Goal: Task Accomplishment & Management: Complete application form

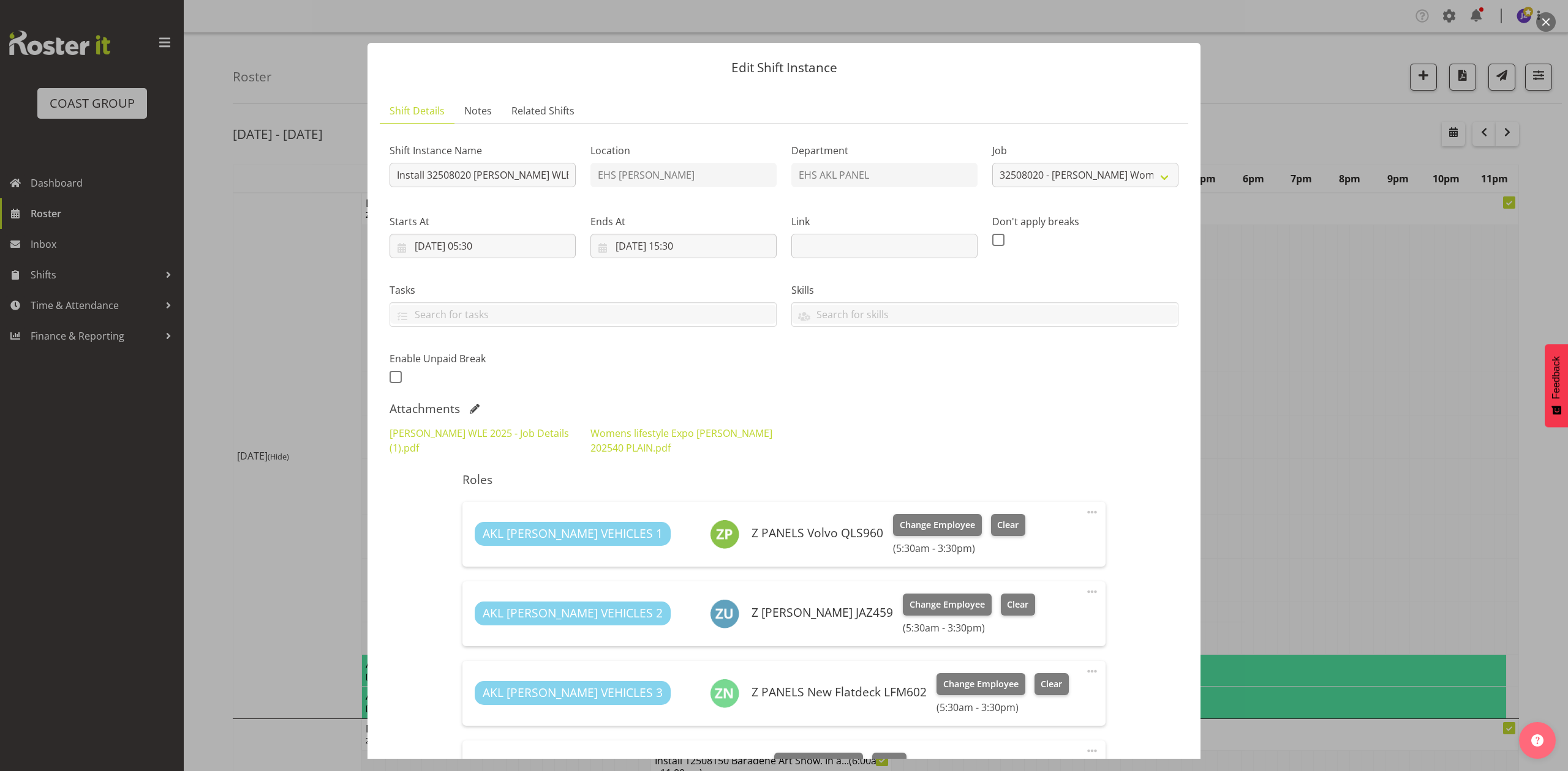
select select "8933"
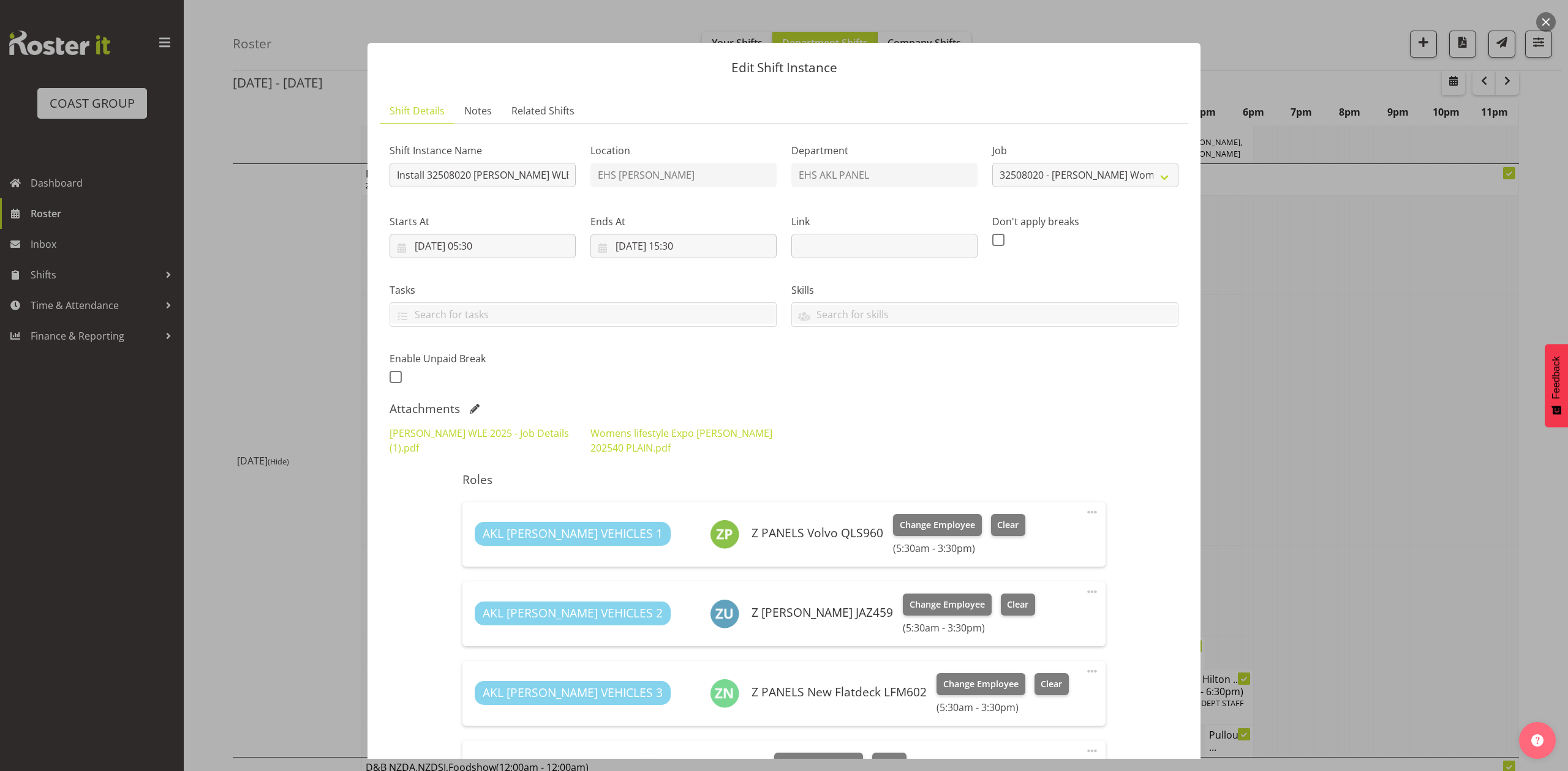
scroll to position [82, 0]
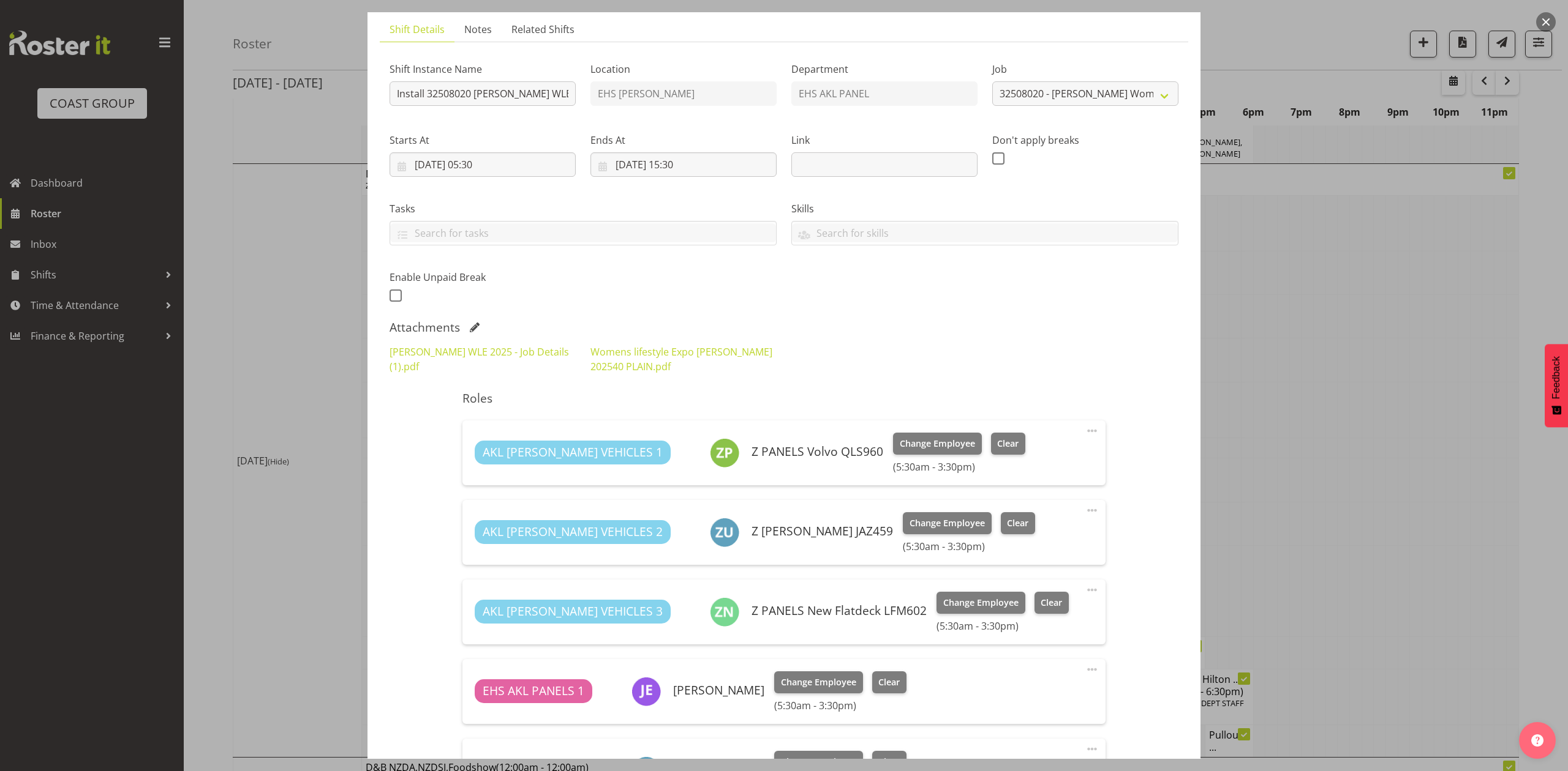
click at [1027, 368] on div "Hamilton WLE 2025 - Job Details (1).pdf Womens lifestyle Expo Hamilton 202540 P…" at bounding box center [784, 359] width 803 height 44
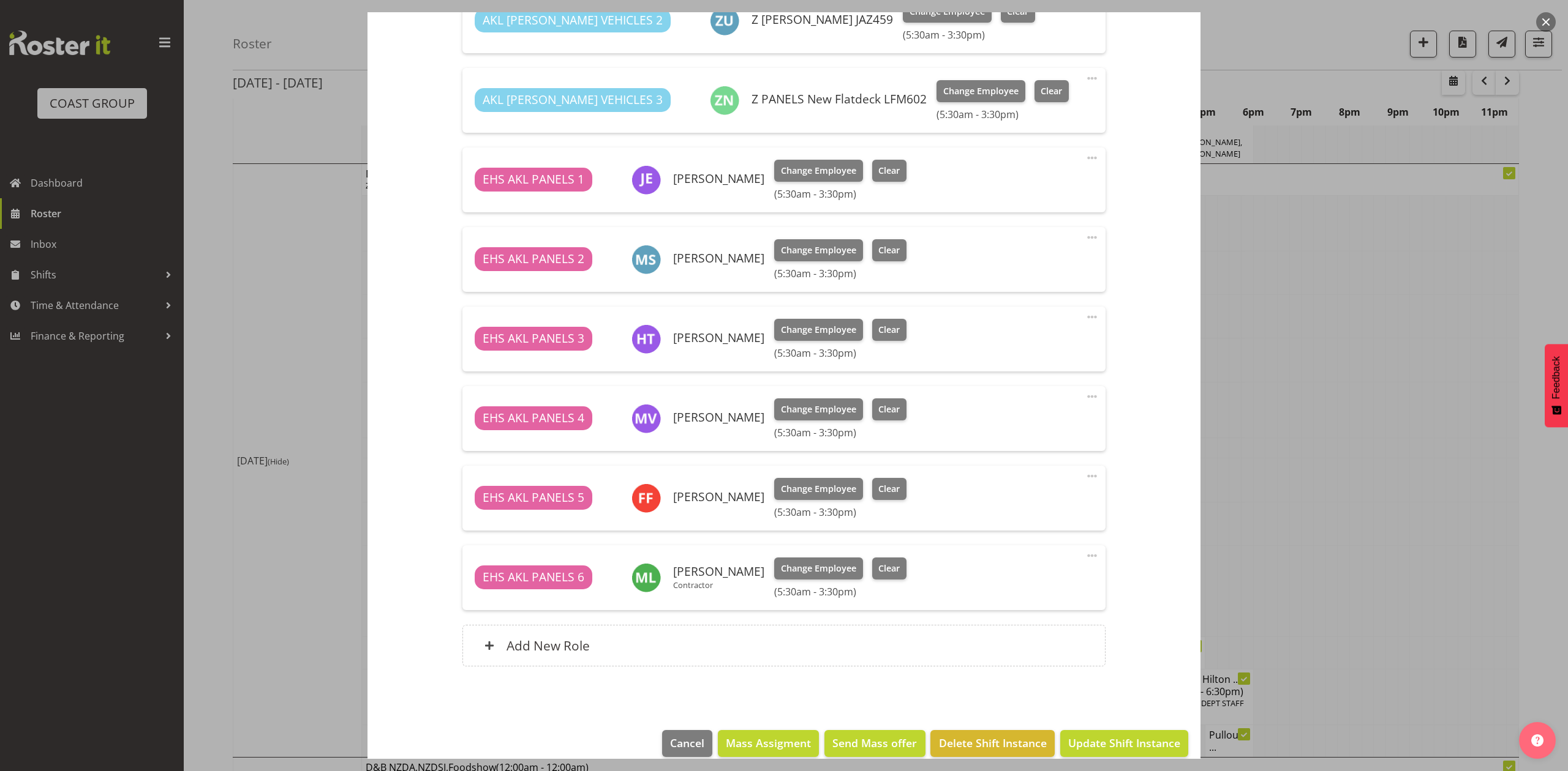
scroll to position [611, 0]
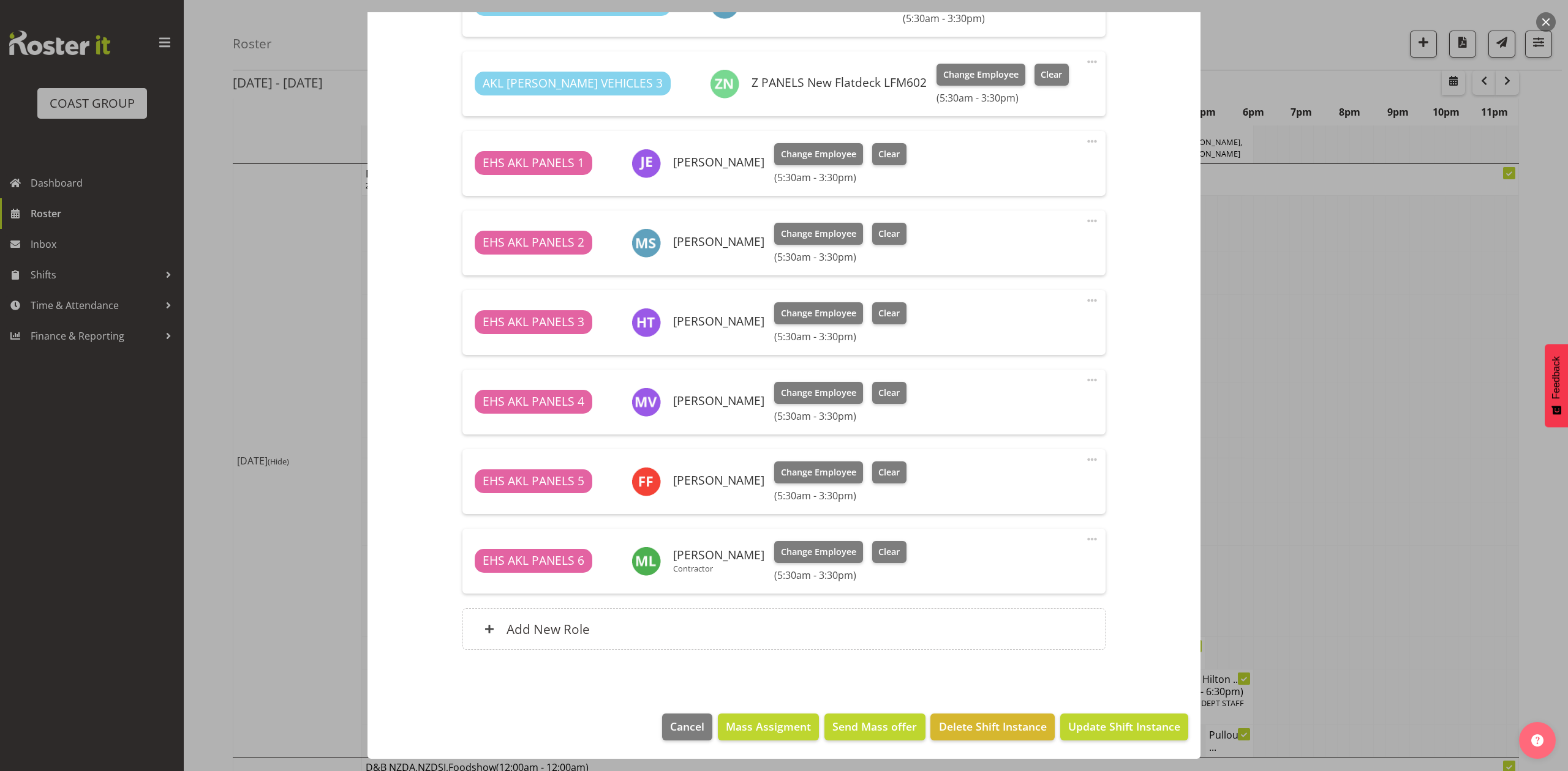
click at [1537, 22] on button "button" at bounding box center [1546, 22] width 20 height 20
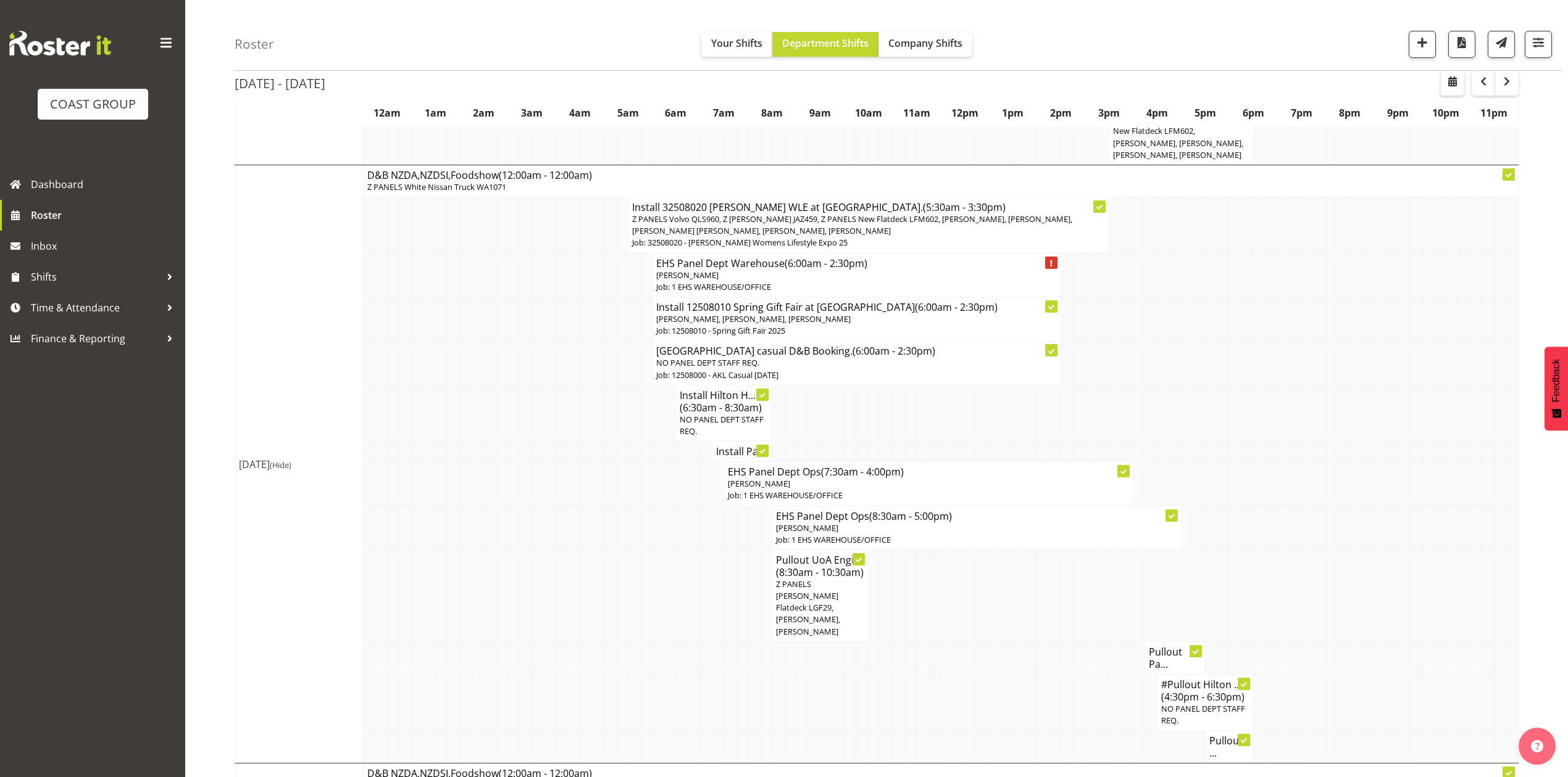
click at [893, 224] on p "Z PANELS Volvo QLS960, Z Martys Ute JAZ459, Z PANELS New Flatdeck LFM602, Jonat…" at bounding box center [868, 225] width 473 height 23
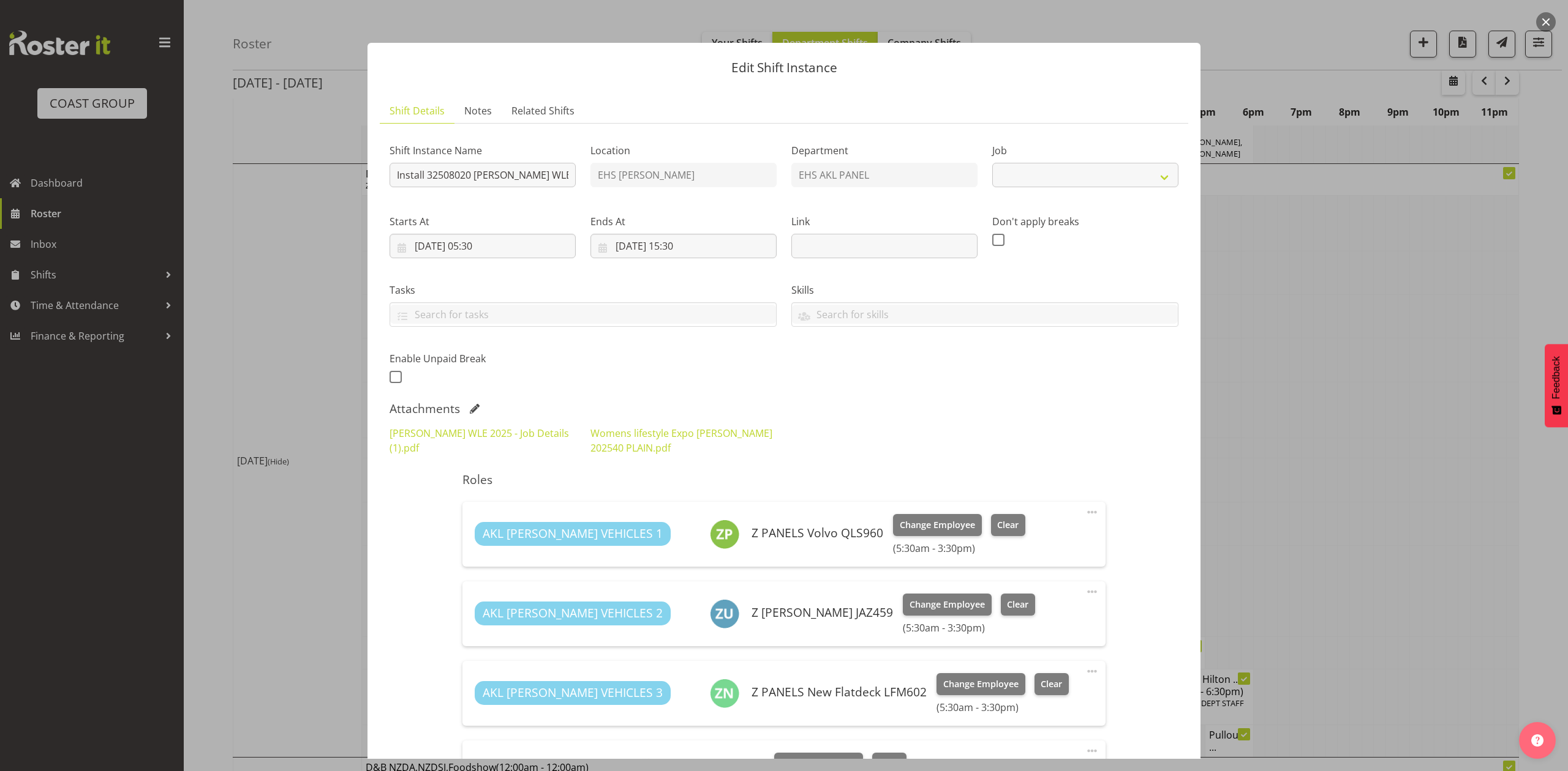
select select "8933"
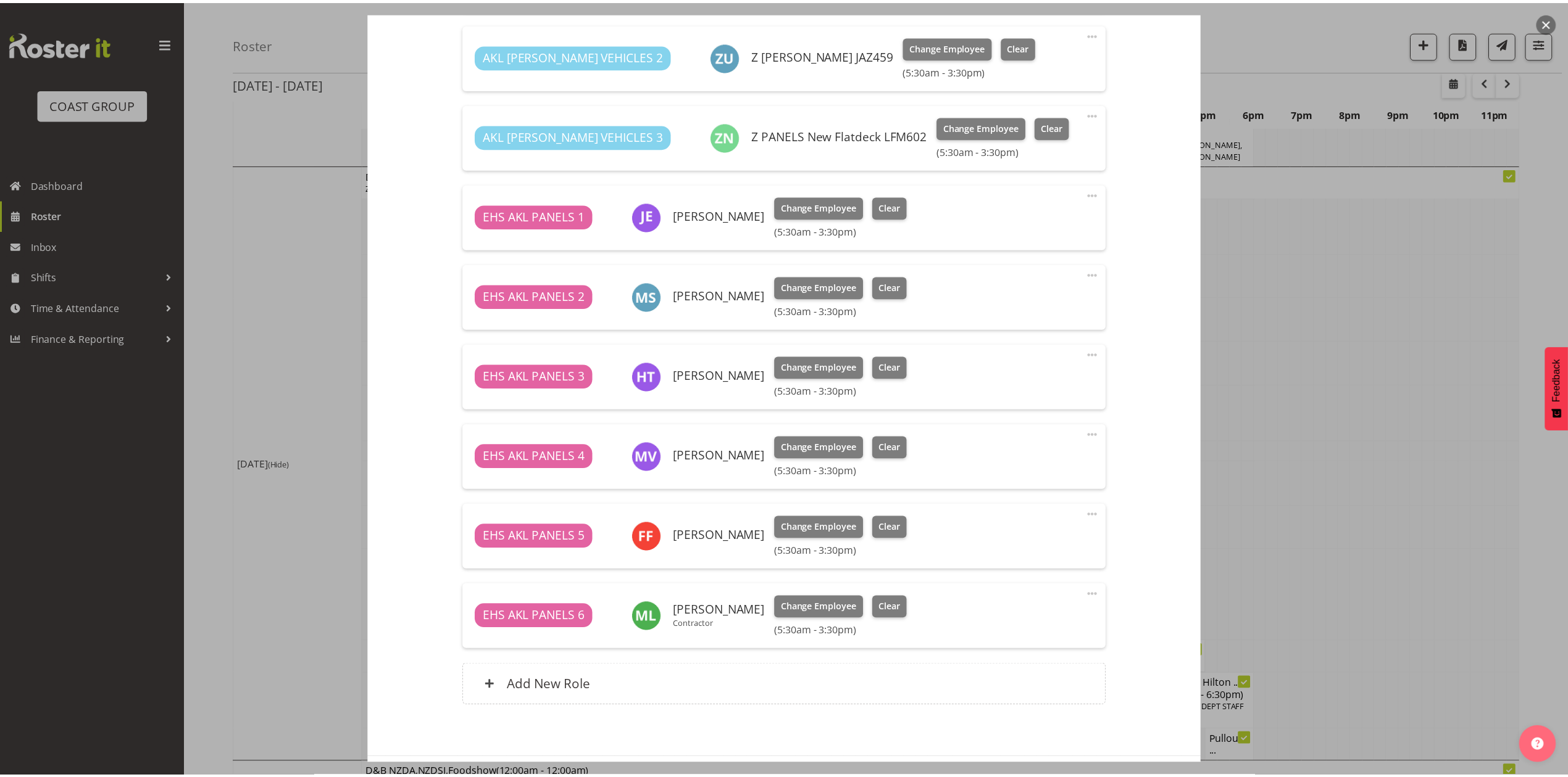
scroll to position [575, 0]
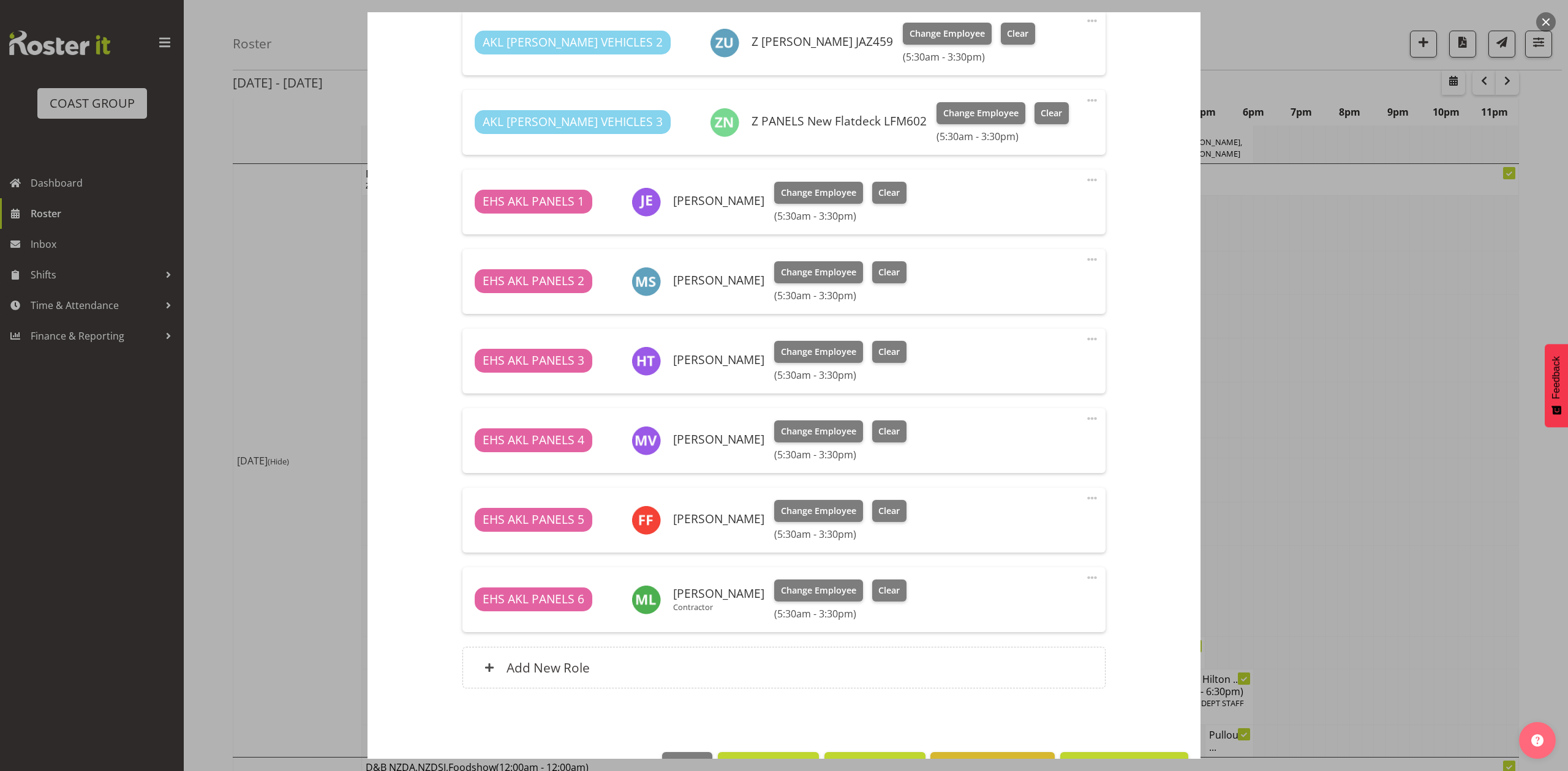
click at [1324, 382] on div at bounding box center [784, 385] width 1568 height 771
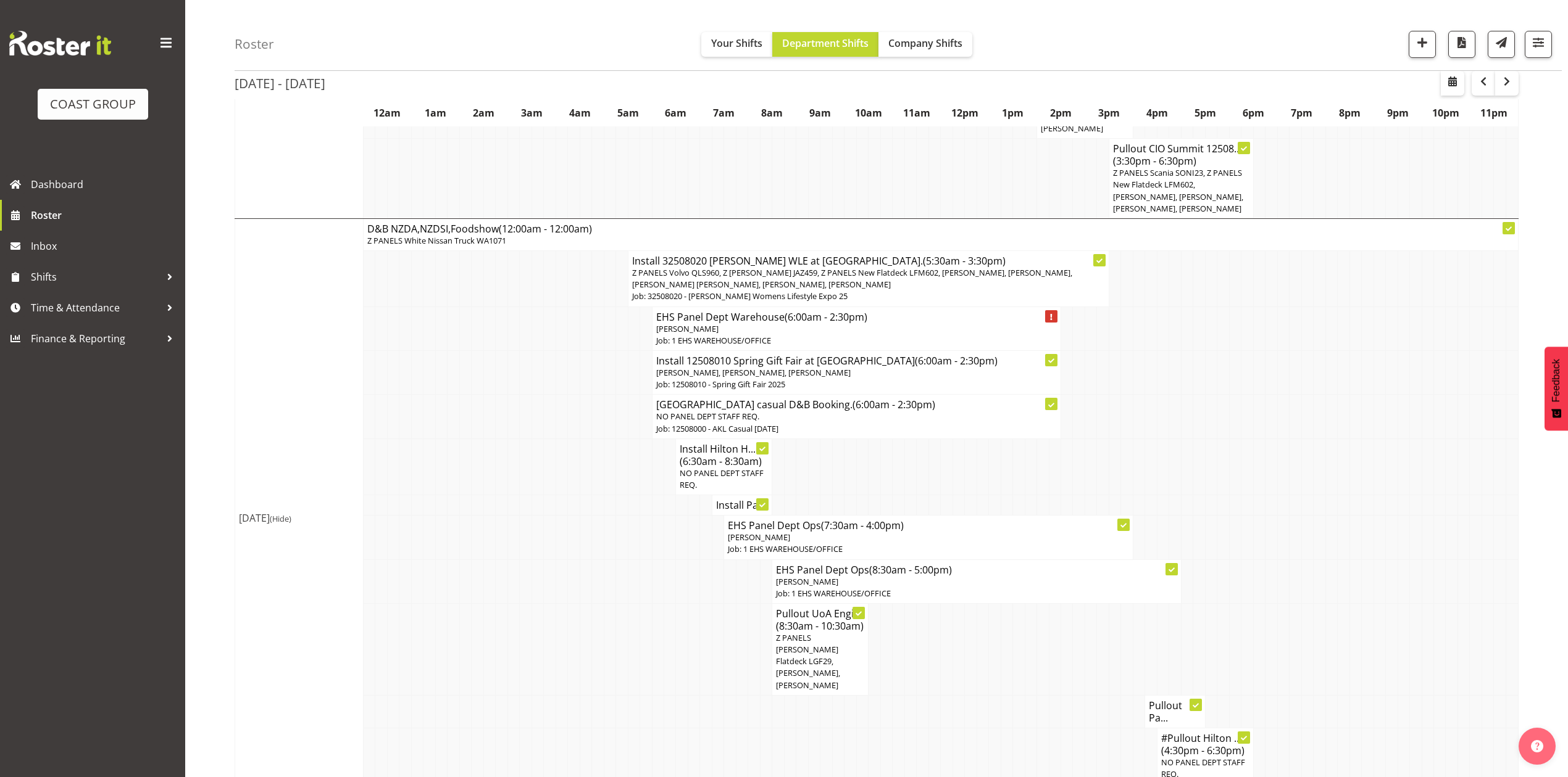
scroll to position [1334, 0]
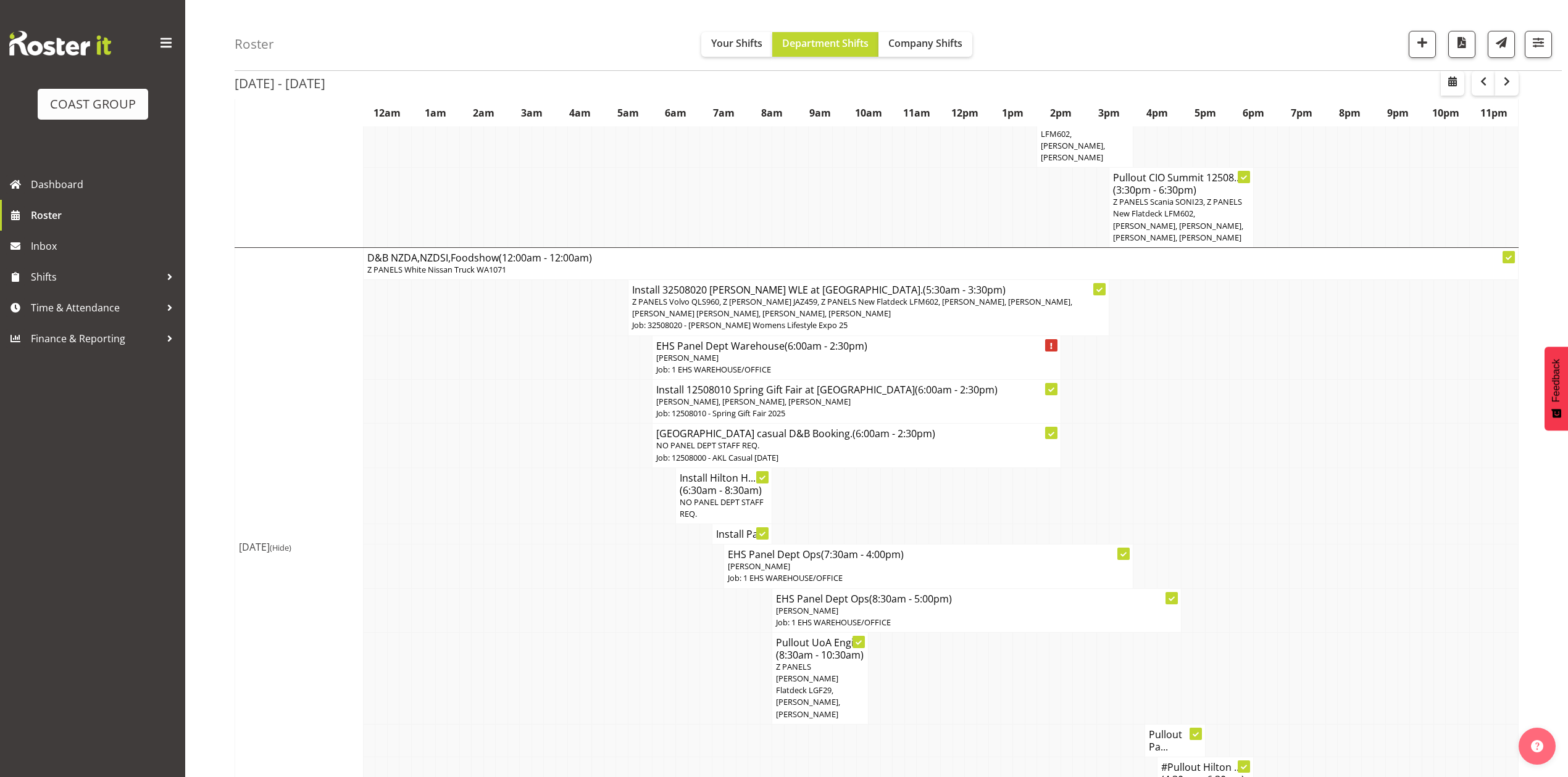
click at [1188, 336] on td at bounding box center [1186, 357] width 12 height 44
click at [1138, 383] on td at bounding box center [1138, 402] width 12 height 44
click at [901, 296] on span "Z PANELS Volvo QLS960, Z Martys Ute JAZ459, Z PANELS New Flatdeck LFM602, Jonat…" at bounding box center [852, 307] width 440 height 23
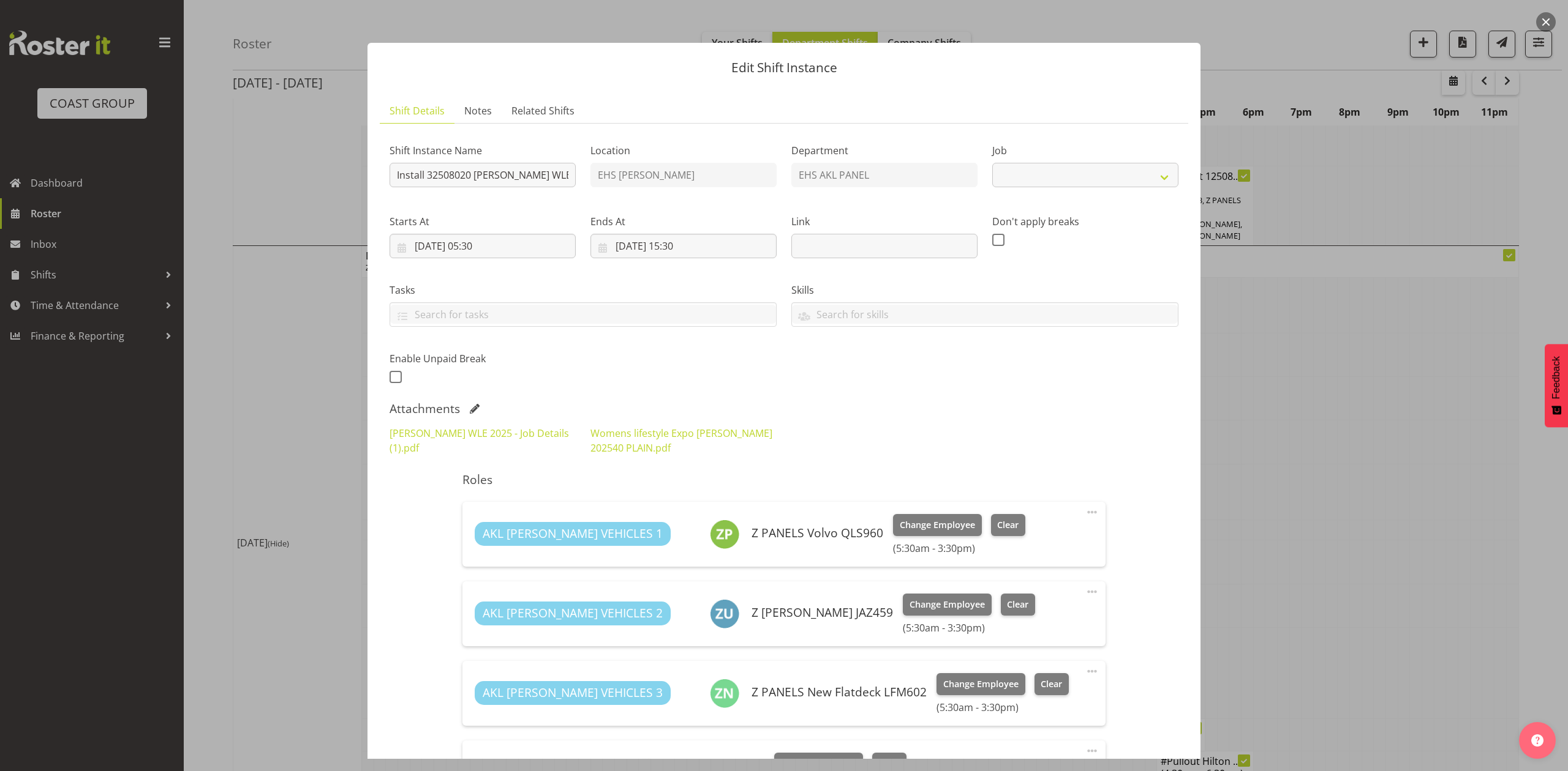
select select "8933"
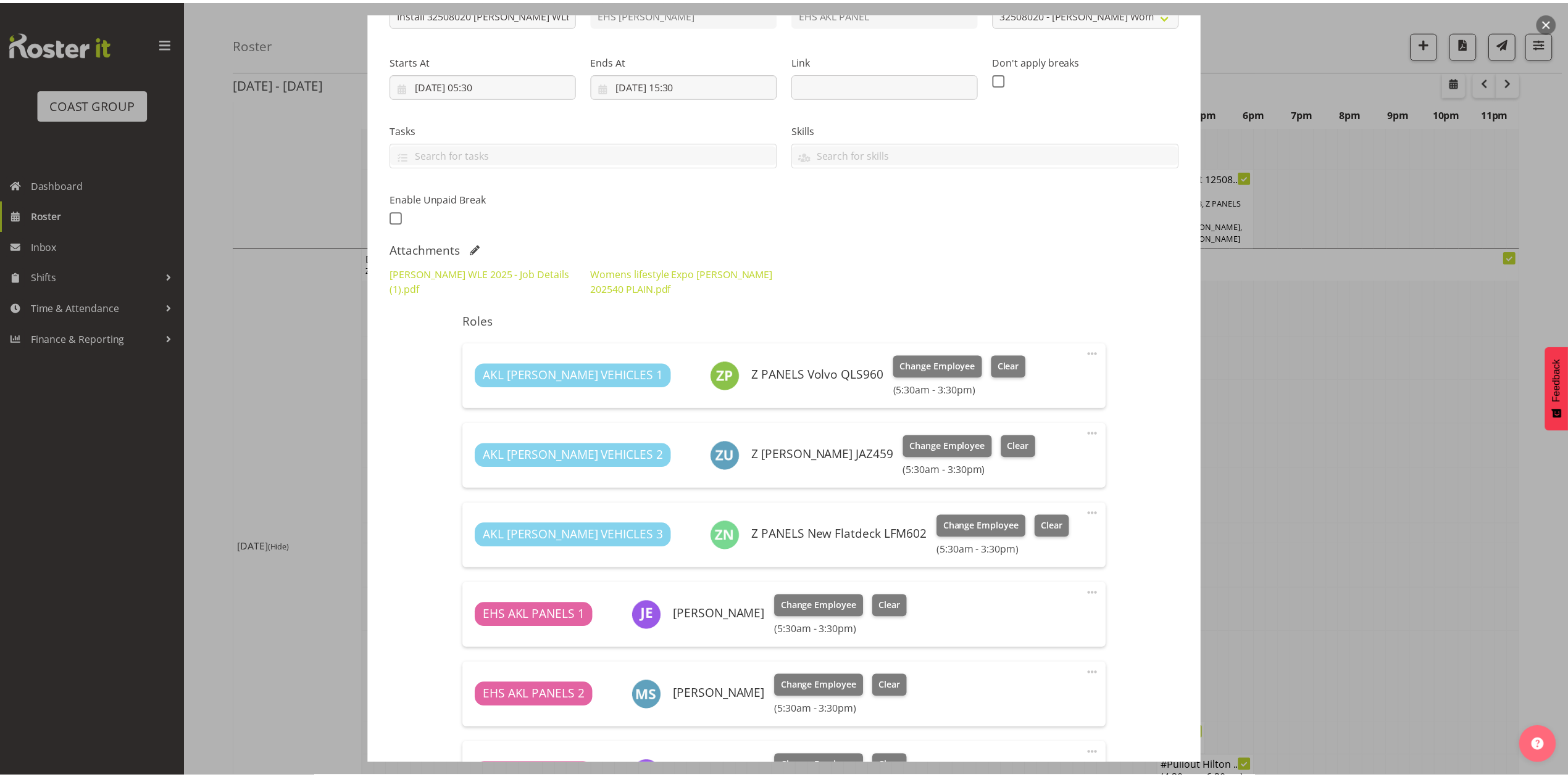
scroll to position [0, 0]
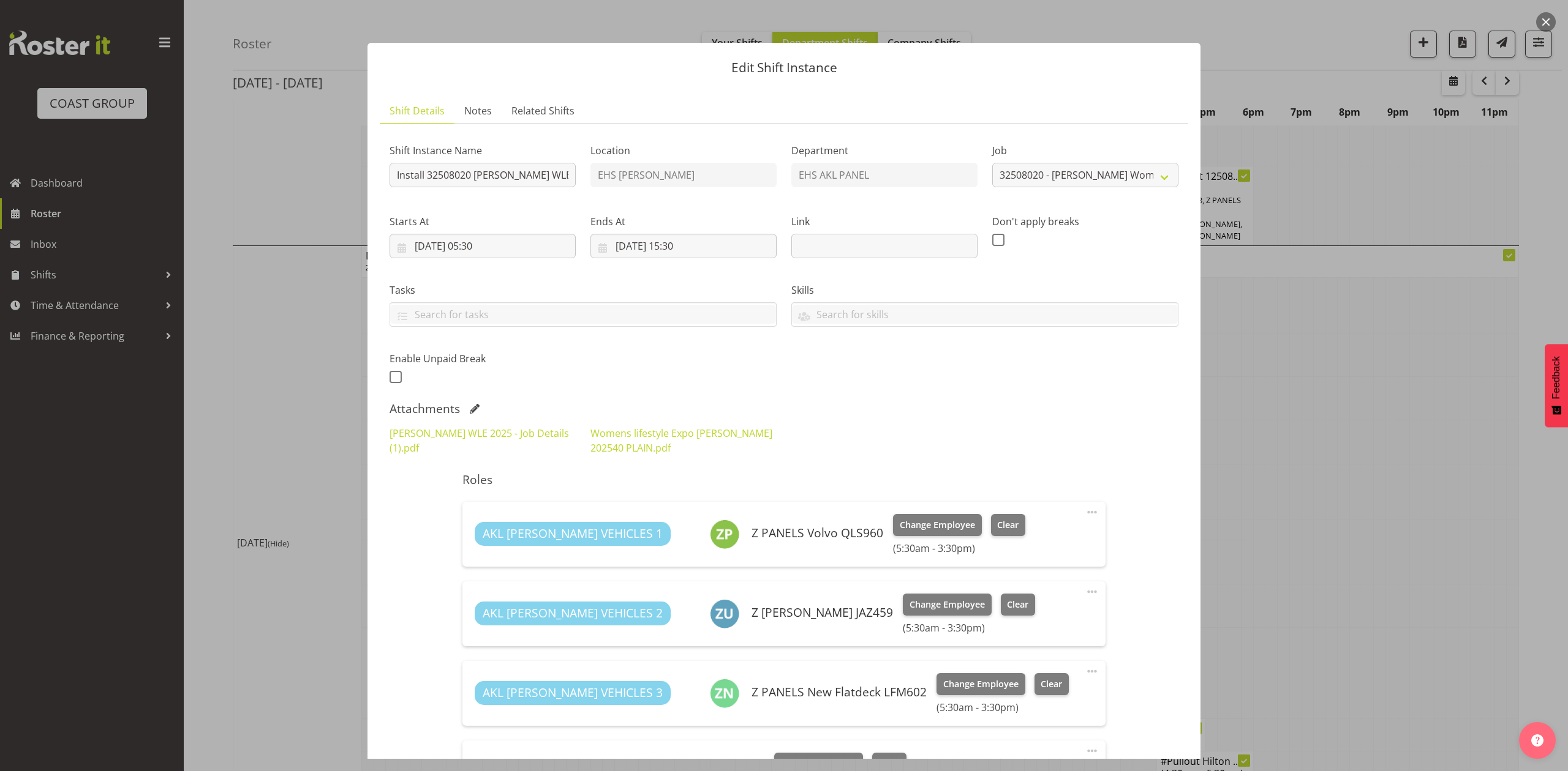
click at [1334, 399] on div at bounding box center [784, 385] width 1568 height 771
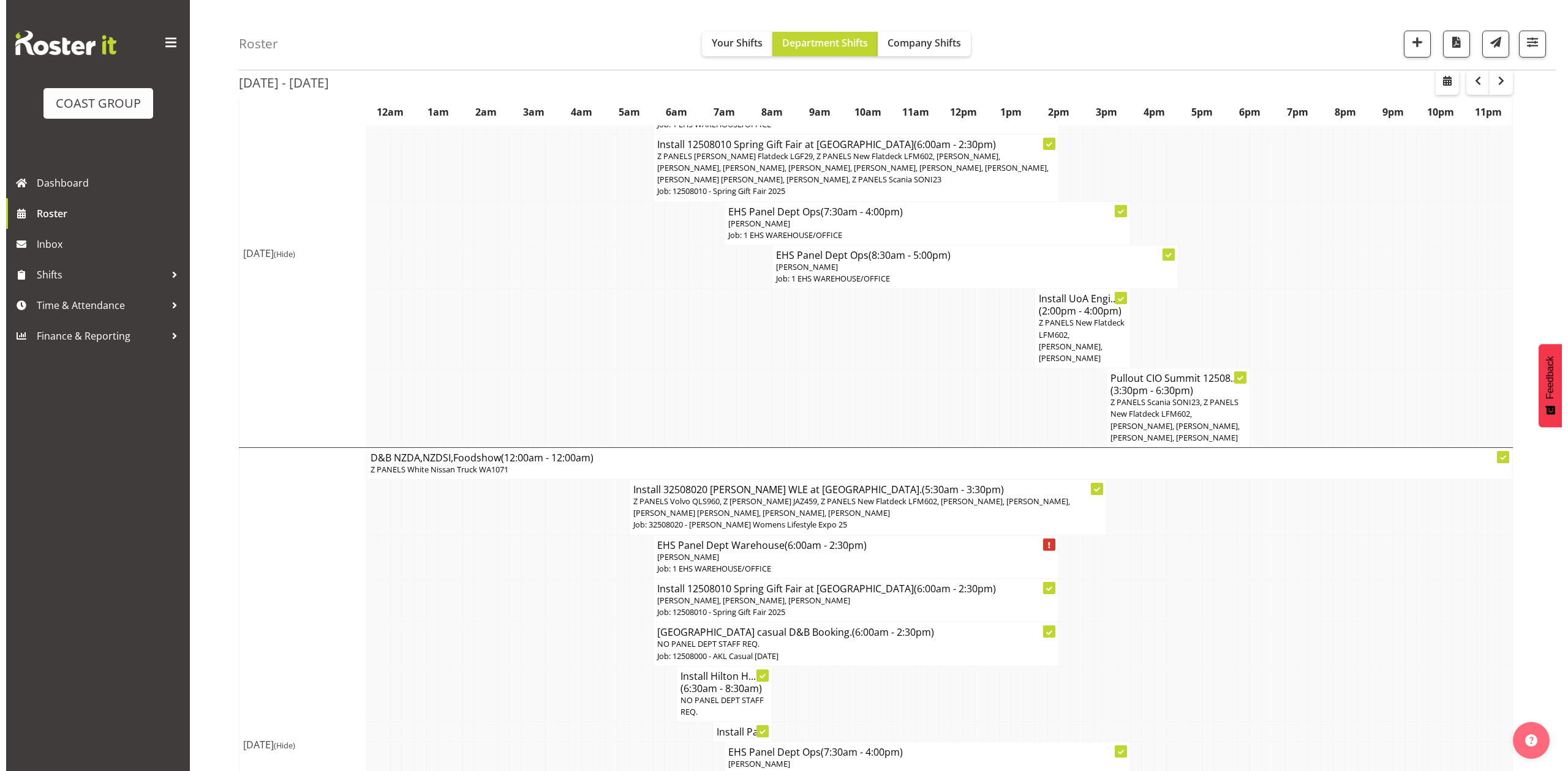
scroll to position [1142, 0]
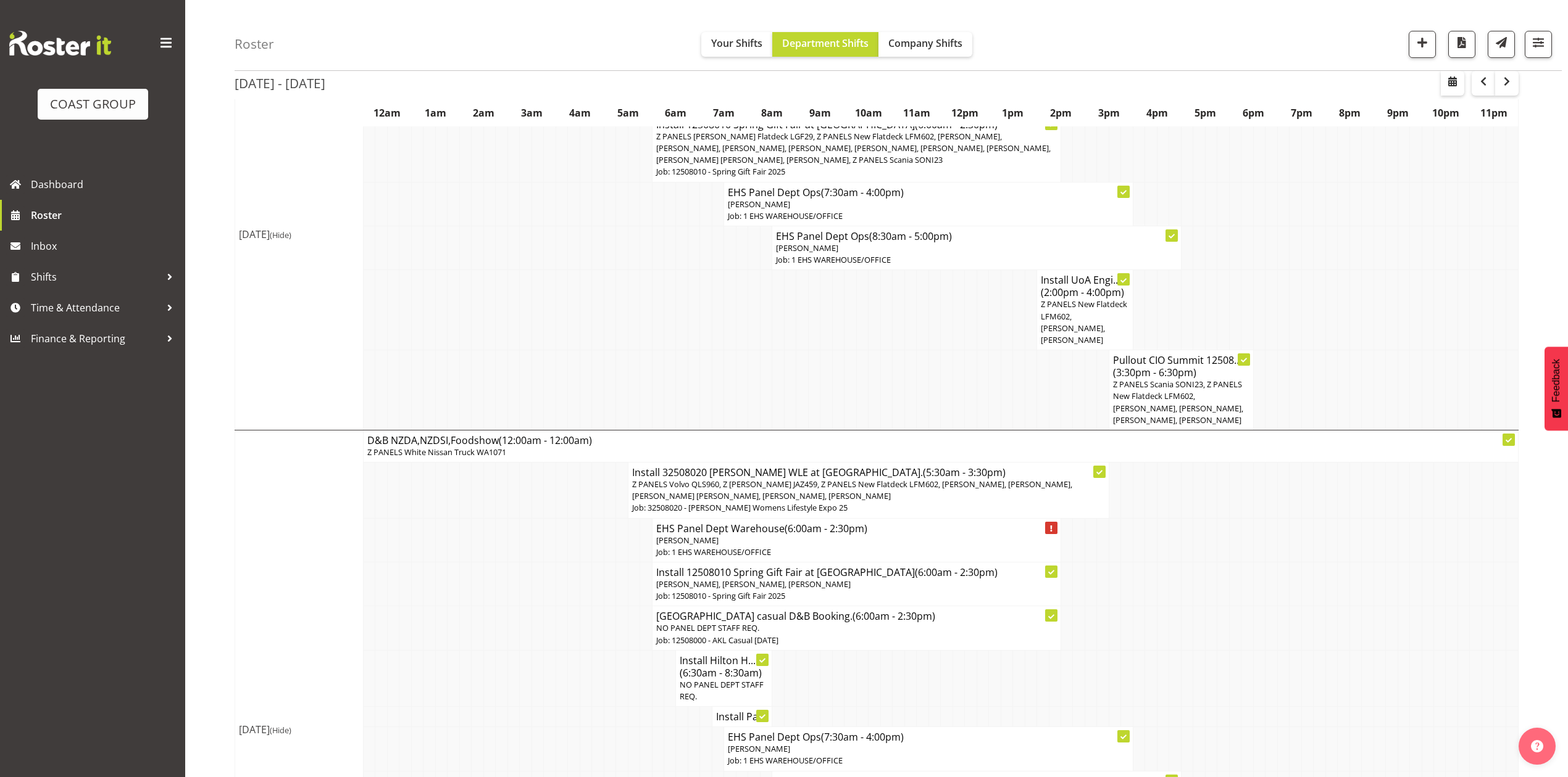
click at [946, 479] on span "Z PANELS Volvo QLS960, Z Martys Ute JAZ459, Z PANELS New Flatdeck LFM602, Jonat…" at bounding box center [852, 490] width 440 height 23
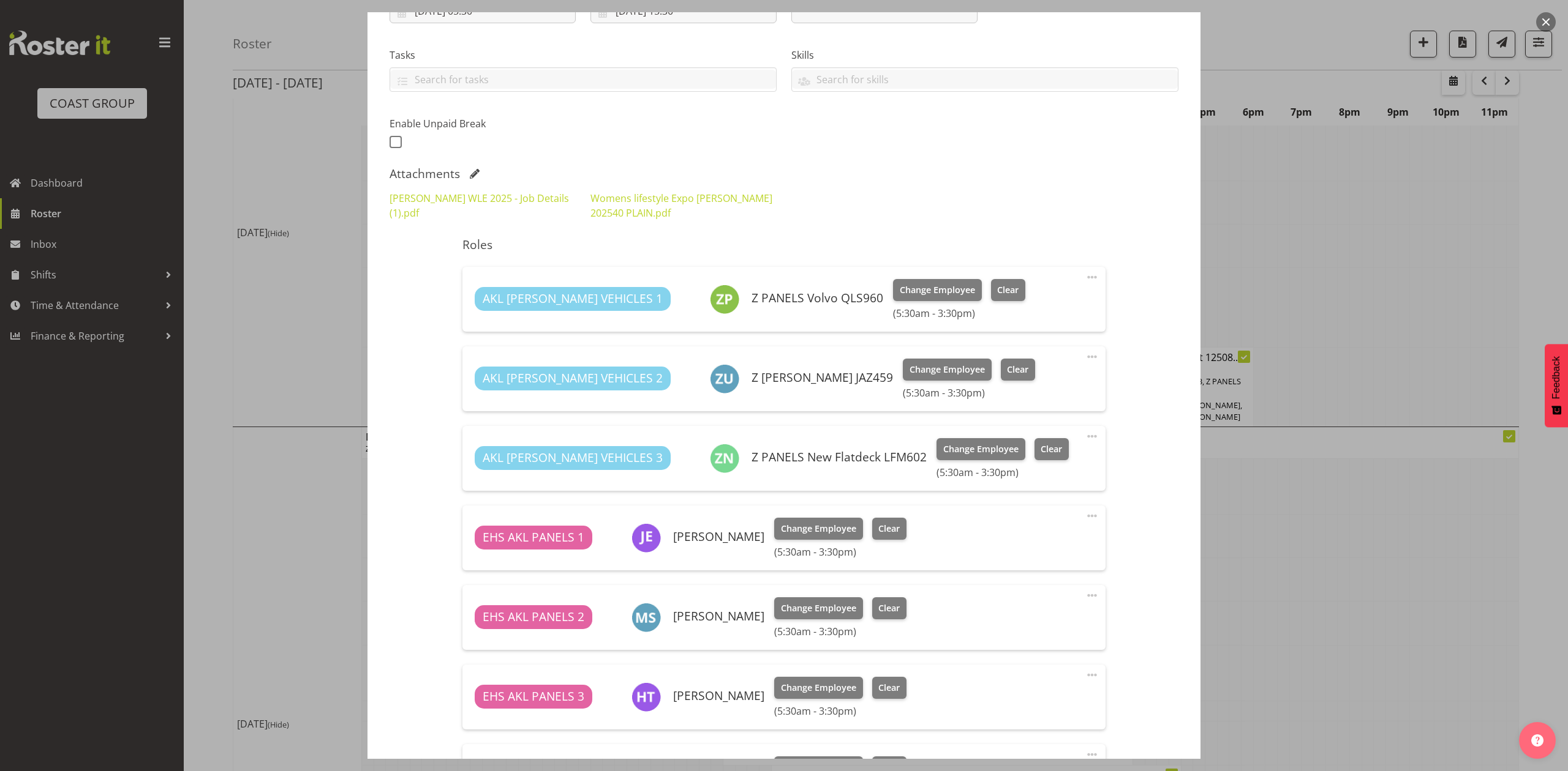
scroll to position [245, 0]
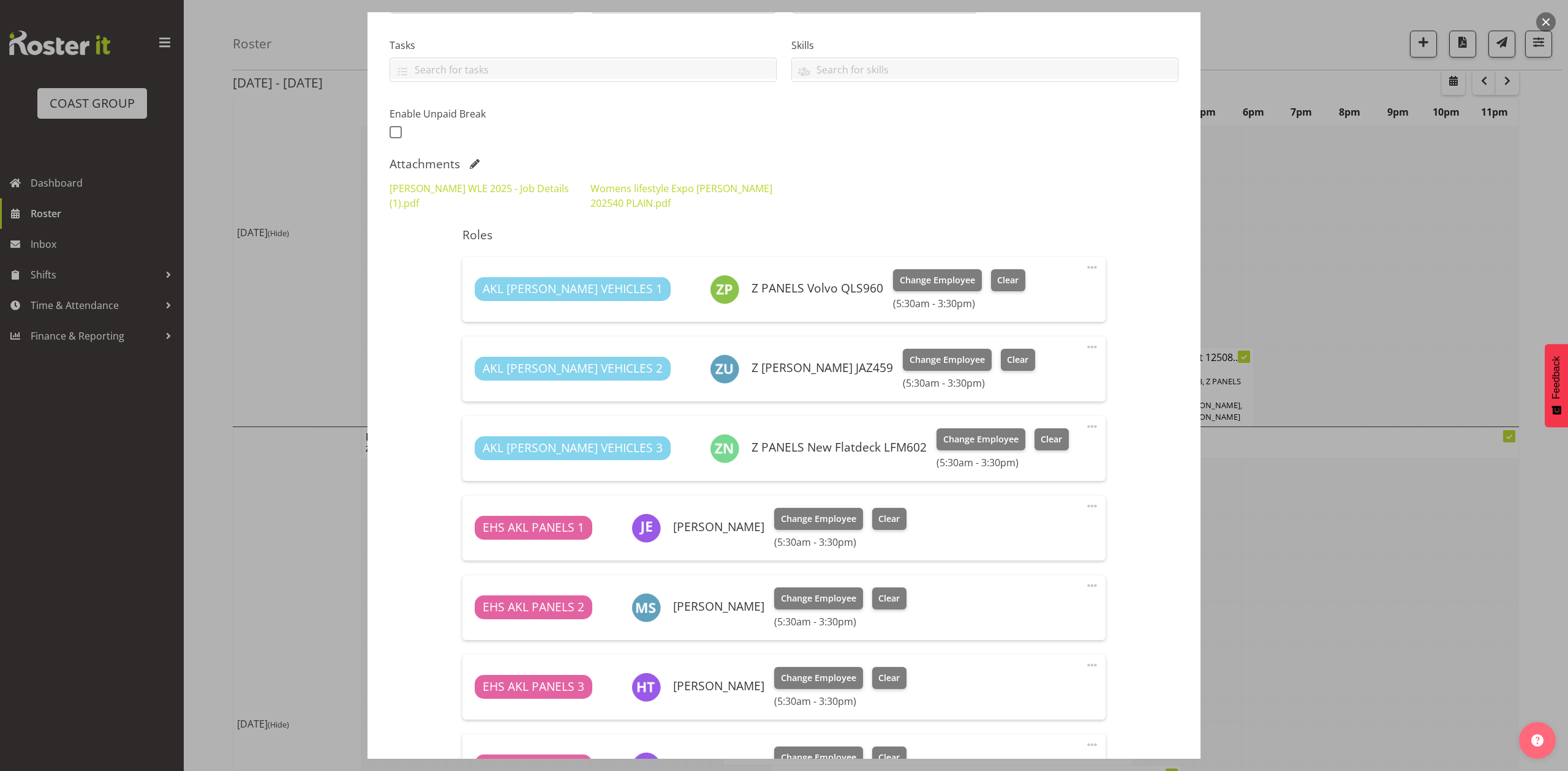
select select "8933"
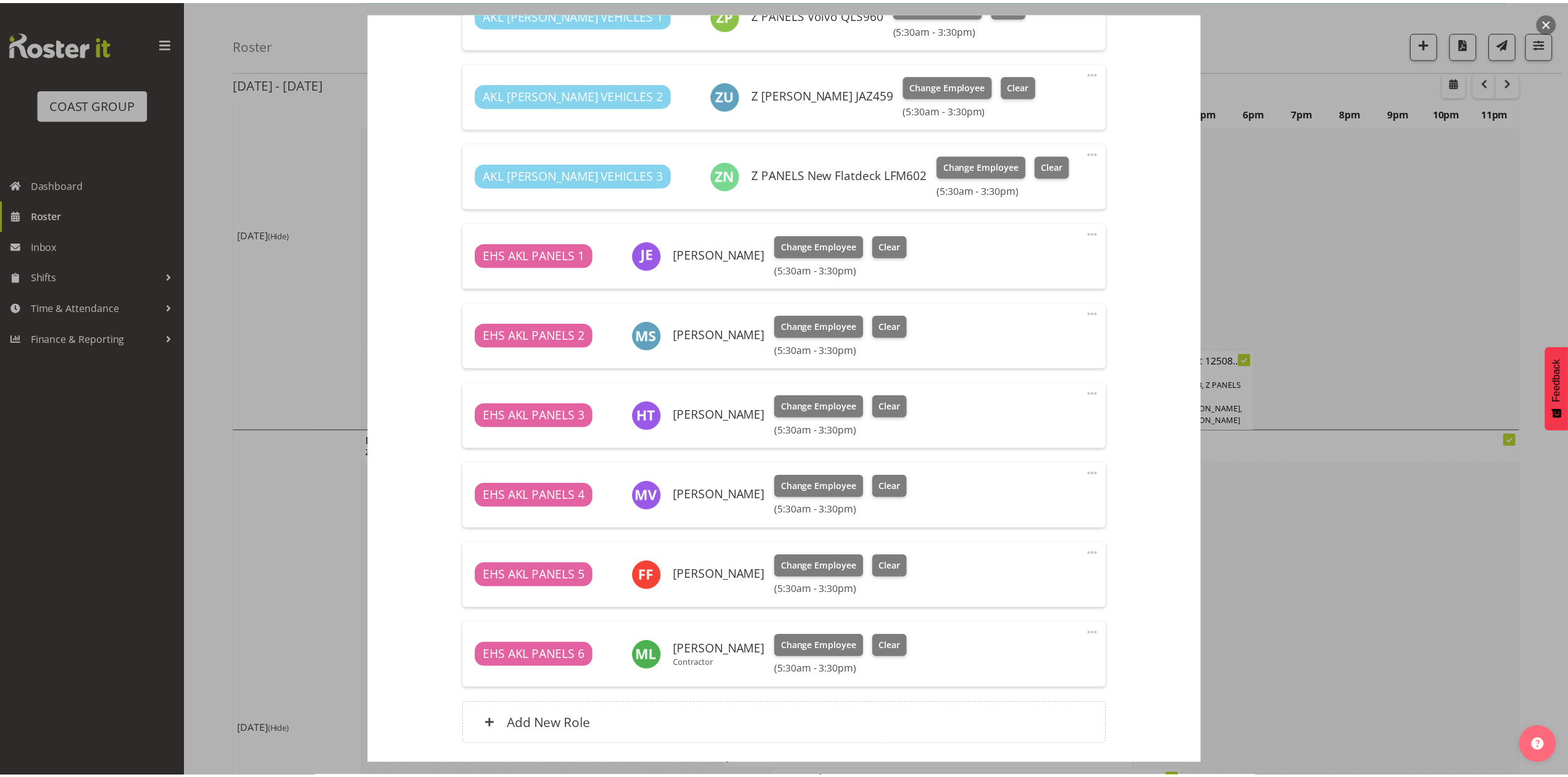
scroll to position [616, 0]
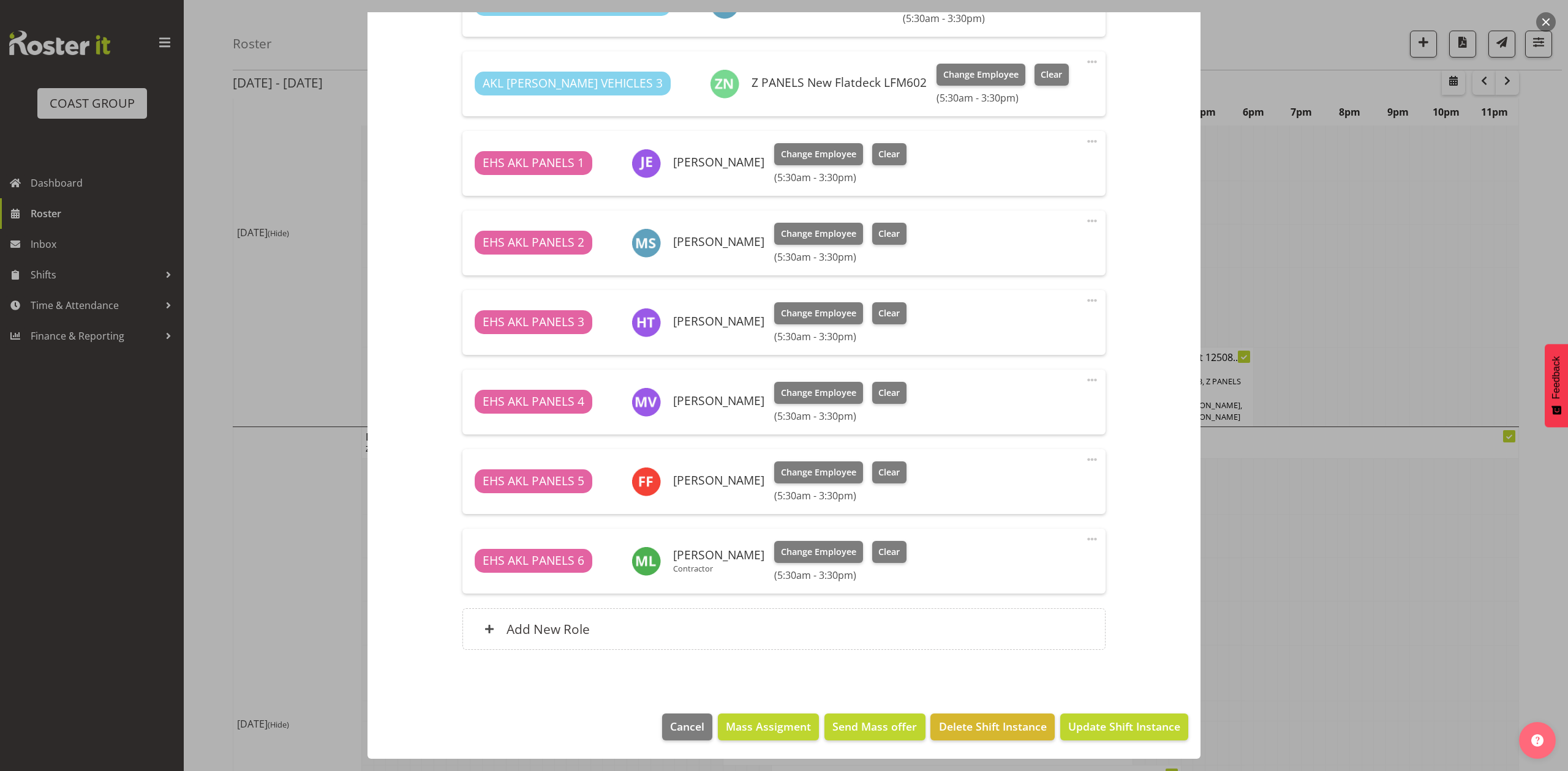
drag, startPoint x: 52, startPoint y: 216, endPoint x: 69, endPoint y: 223, distance: 18.4
click at [52, 216] on div at bounding box center [784, 385] width 1568 height 771
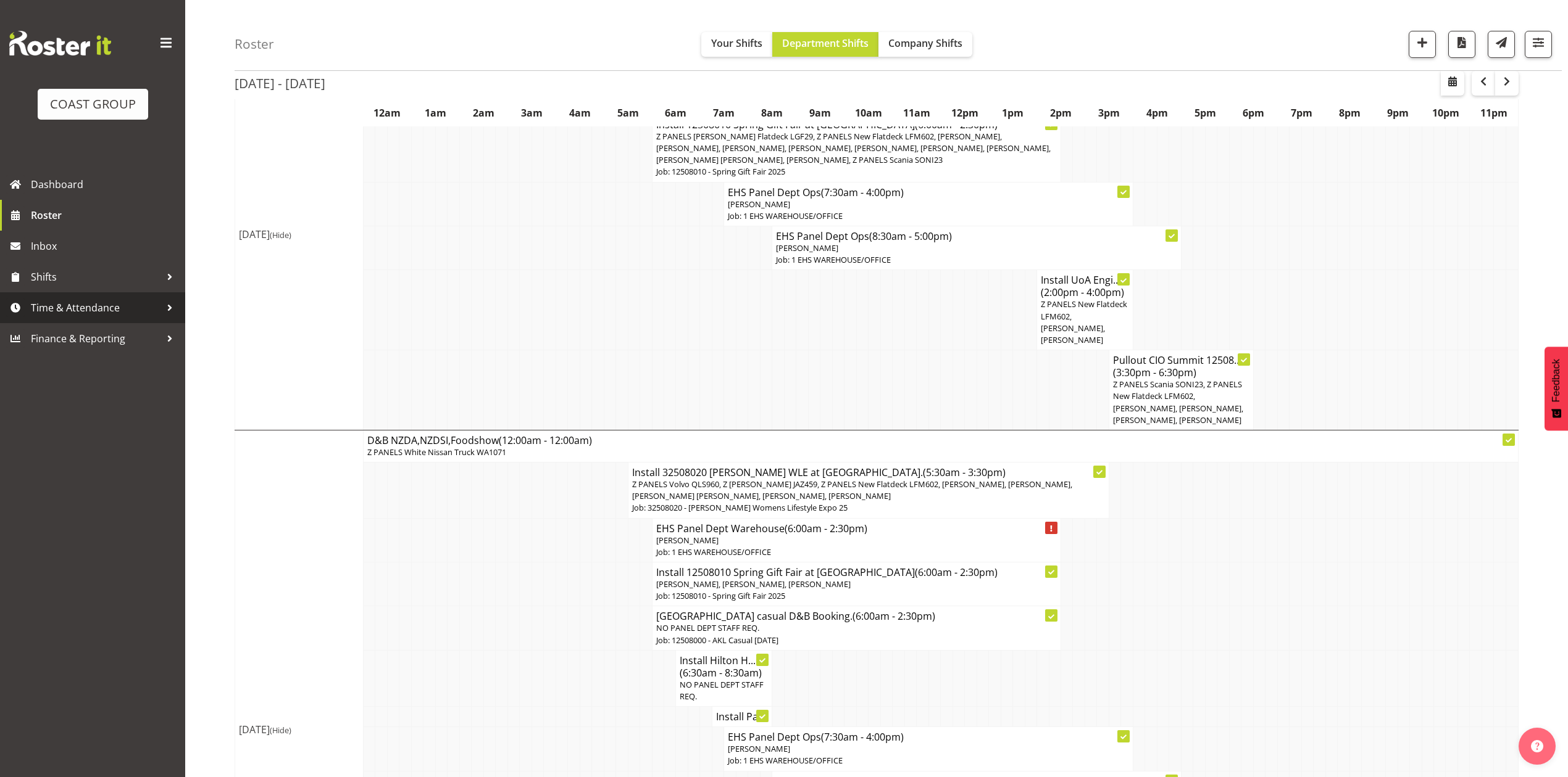
click at [67, 307] on span "Time & Attendance" at bounding box center [95, 307] width 130 height 19
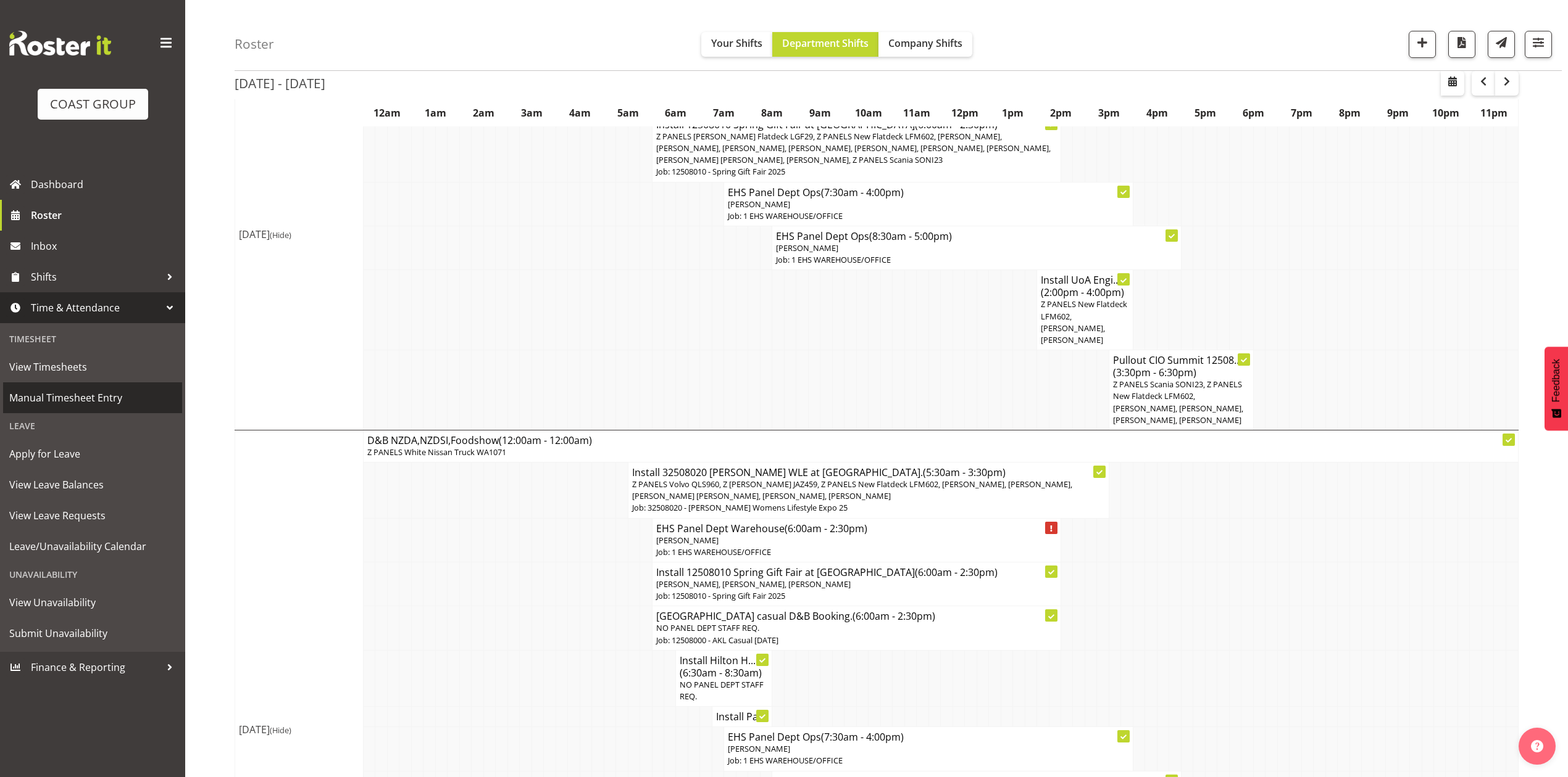
click at [77, 394] on span "Manual Timesheet Entry" at bounding box center [92, 398] width 167 height 19
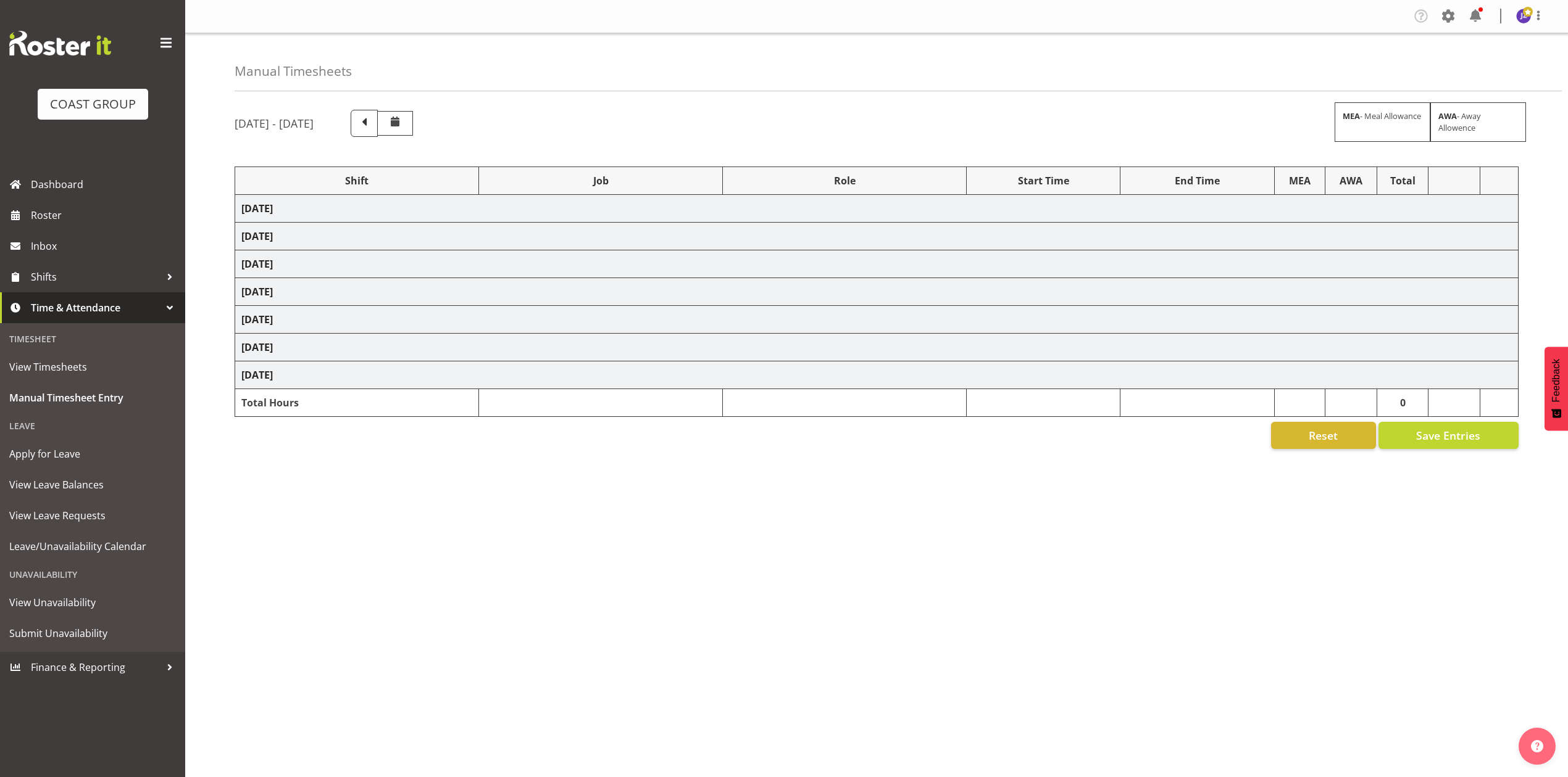
select select "68034"
select select "69"
select select "198"
select select "68034"
select select "69"
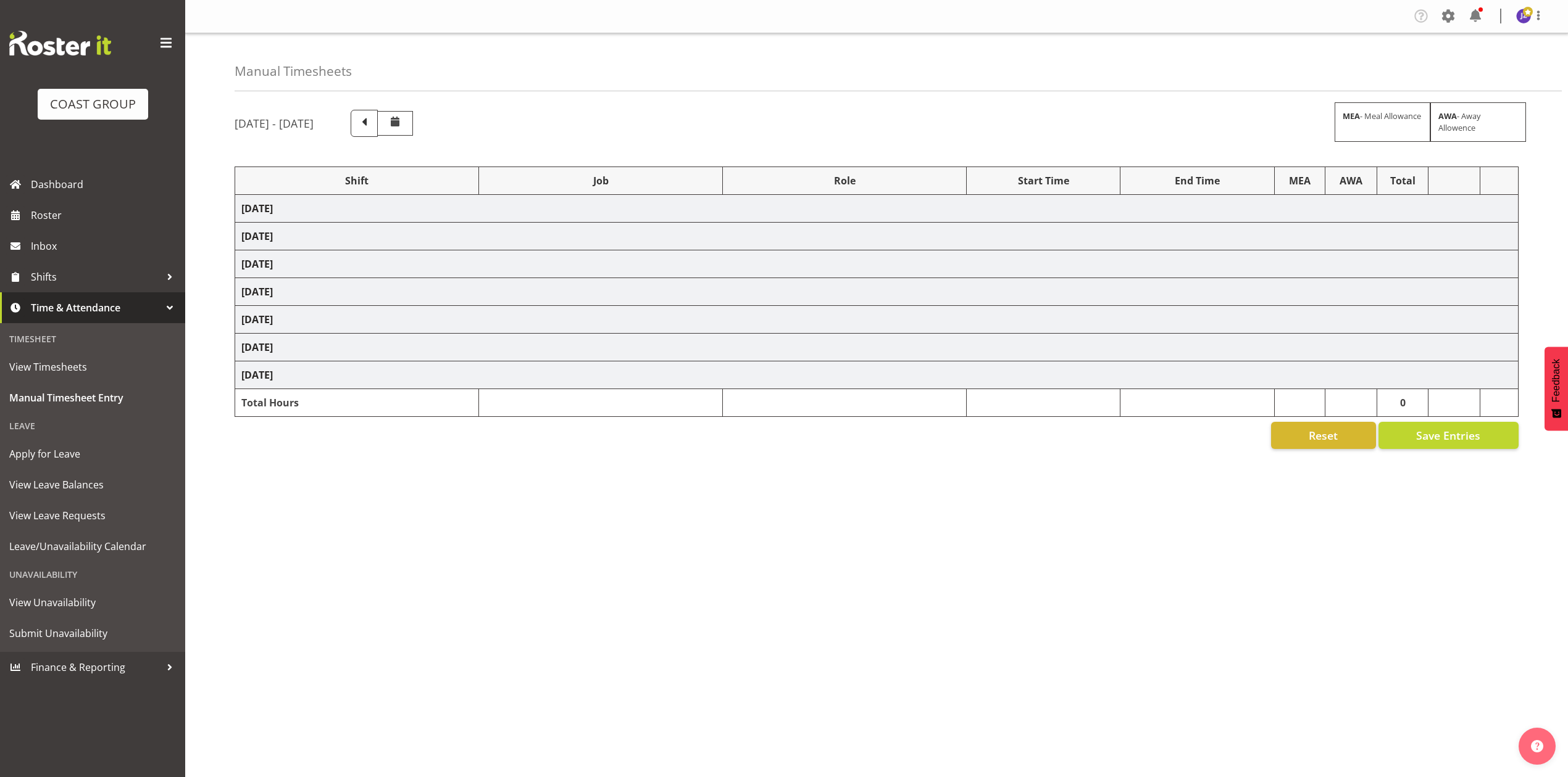
select select "198"
select select "68034"
select select "69"
select select "198"
select select "79173"
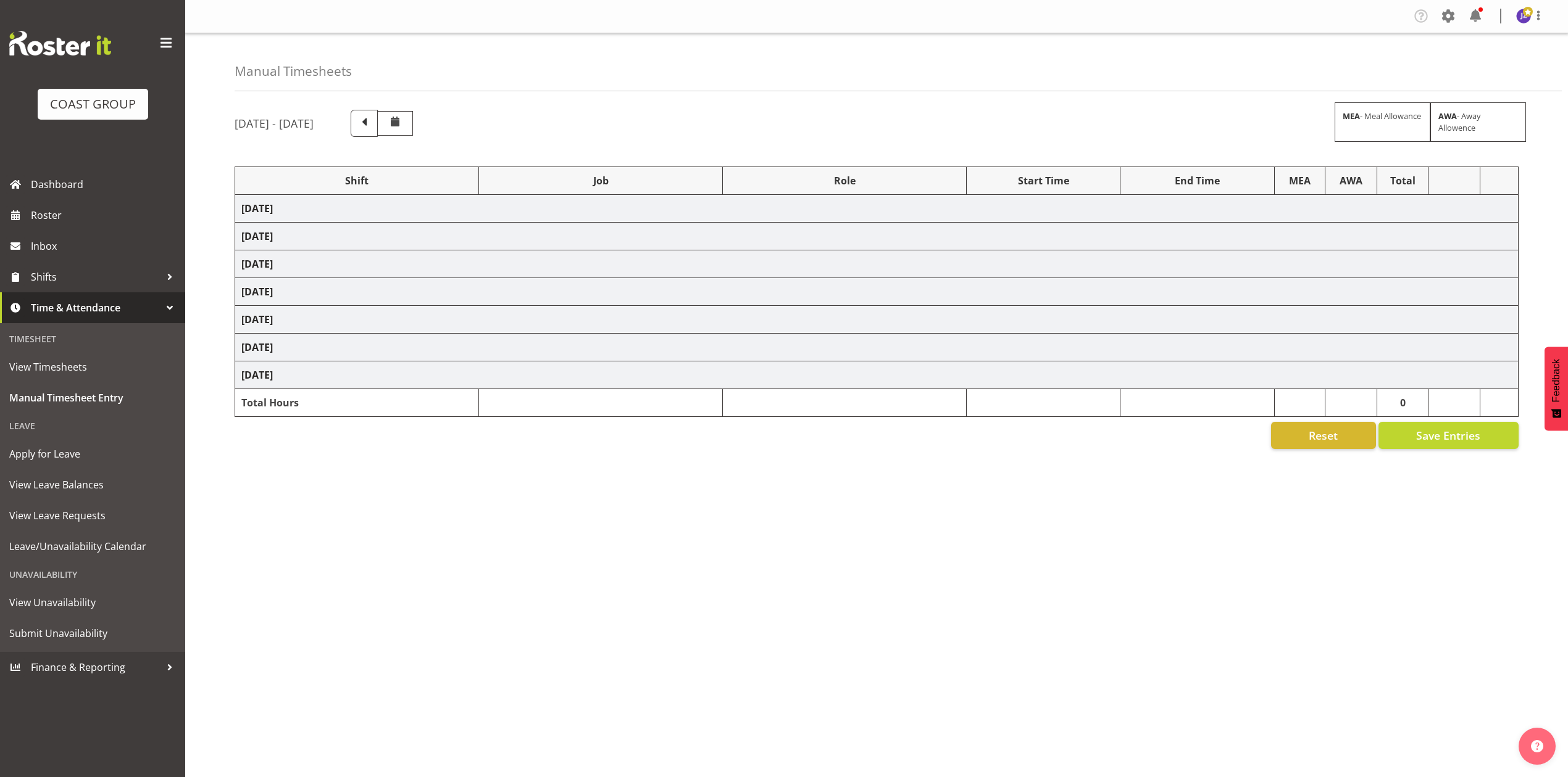
select select "8652"
select select "80521"
select select "9808"
select select "68034"
select select "69"
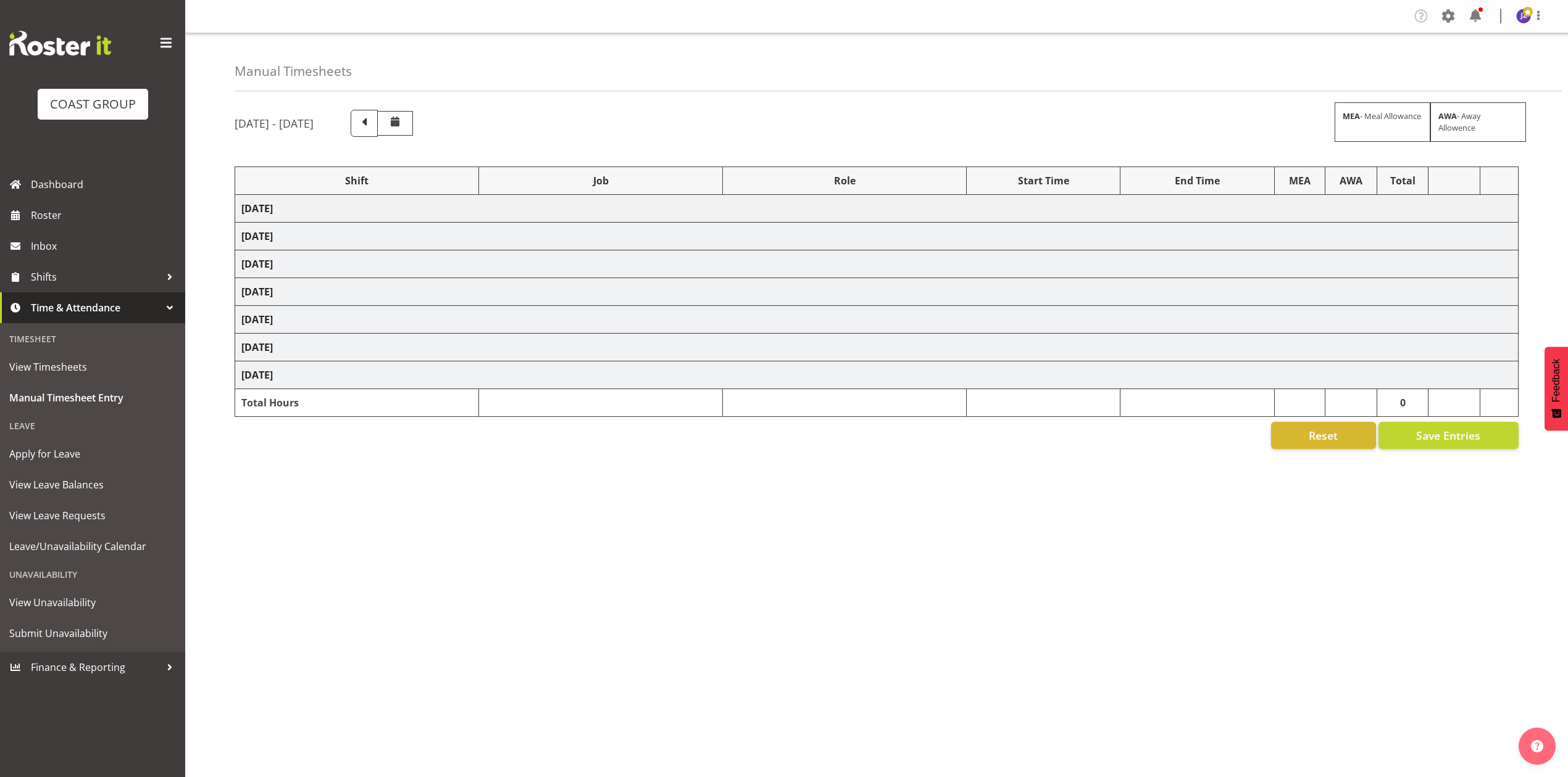
select select "198"
select select "77842"
select select "9443"
select select "73878"
select select "8652"
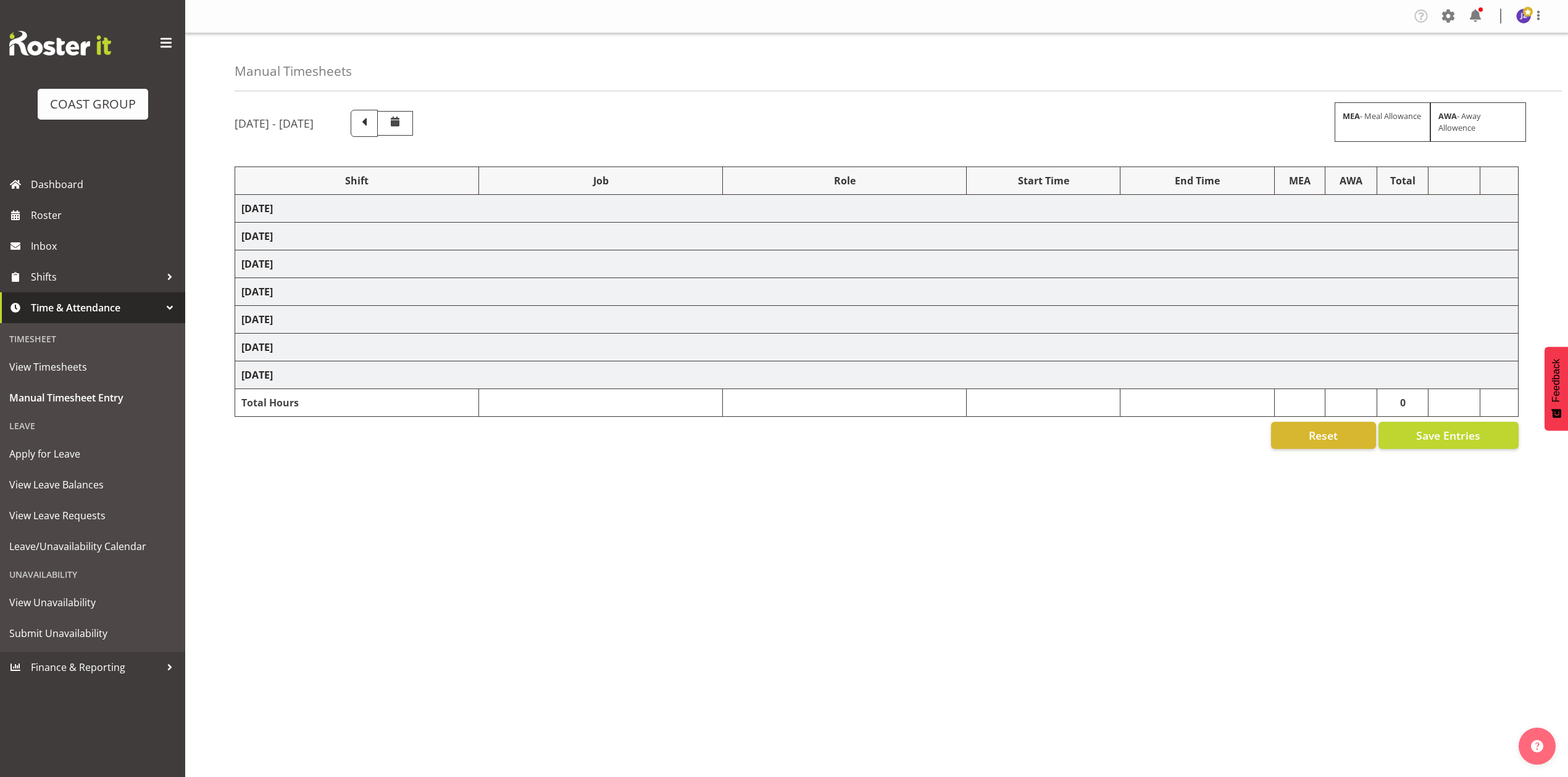
select select "78419"
select select "8514"
select select "68034"
select select "69"
select select "198"
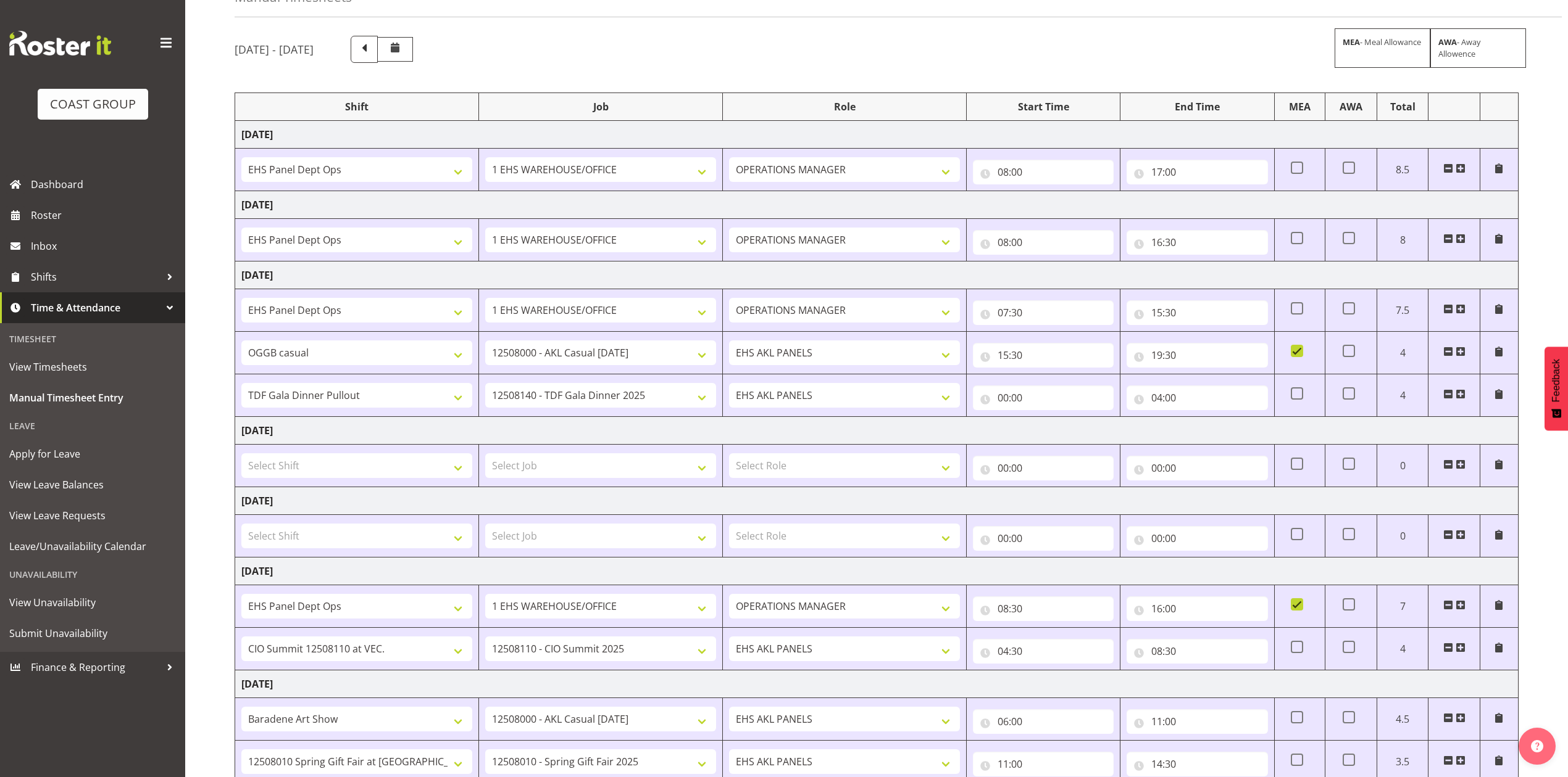
scroll to position [228, 0]
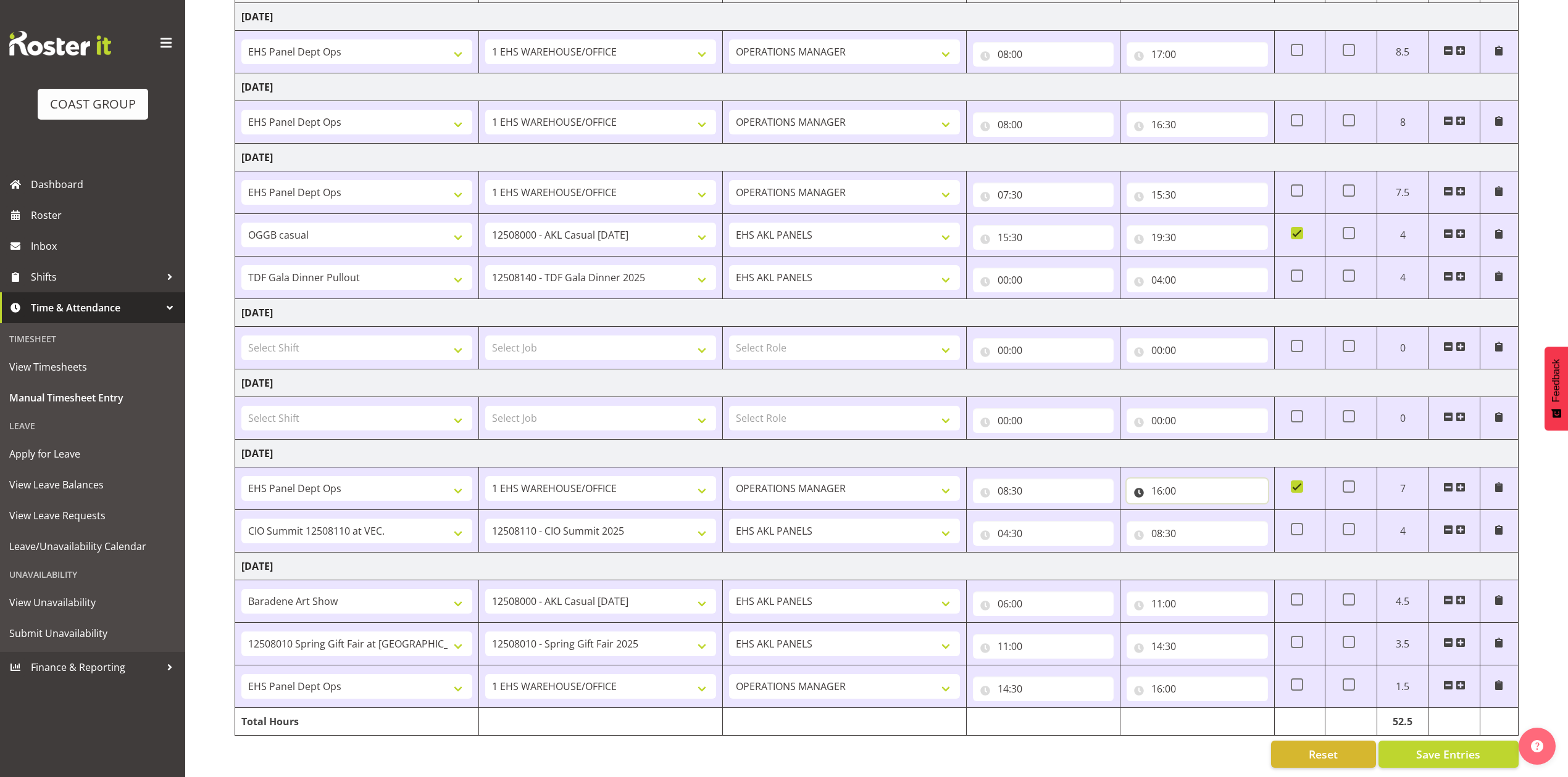
click at [1164, 479] on input "16:00" at bounding box center [1197, 491] width 141 height 25
click at [1206, 511] on select "00 01 02 03 04 05 06 07 08 09 10 11 12 13 14 15 16 17 18 19 20 21 22 23" at bounding box center [1210, 523] width 27 height 25
select select "17"
click at [1197, 511] on select "00 01 02 03 04 05 06 07 08 09 10 11 12 13 14 15 16 17 18 19 20 21 22 23" at bounding box center [1210, 523] width 27 height 25
type input "17:00"
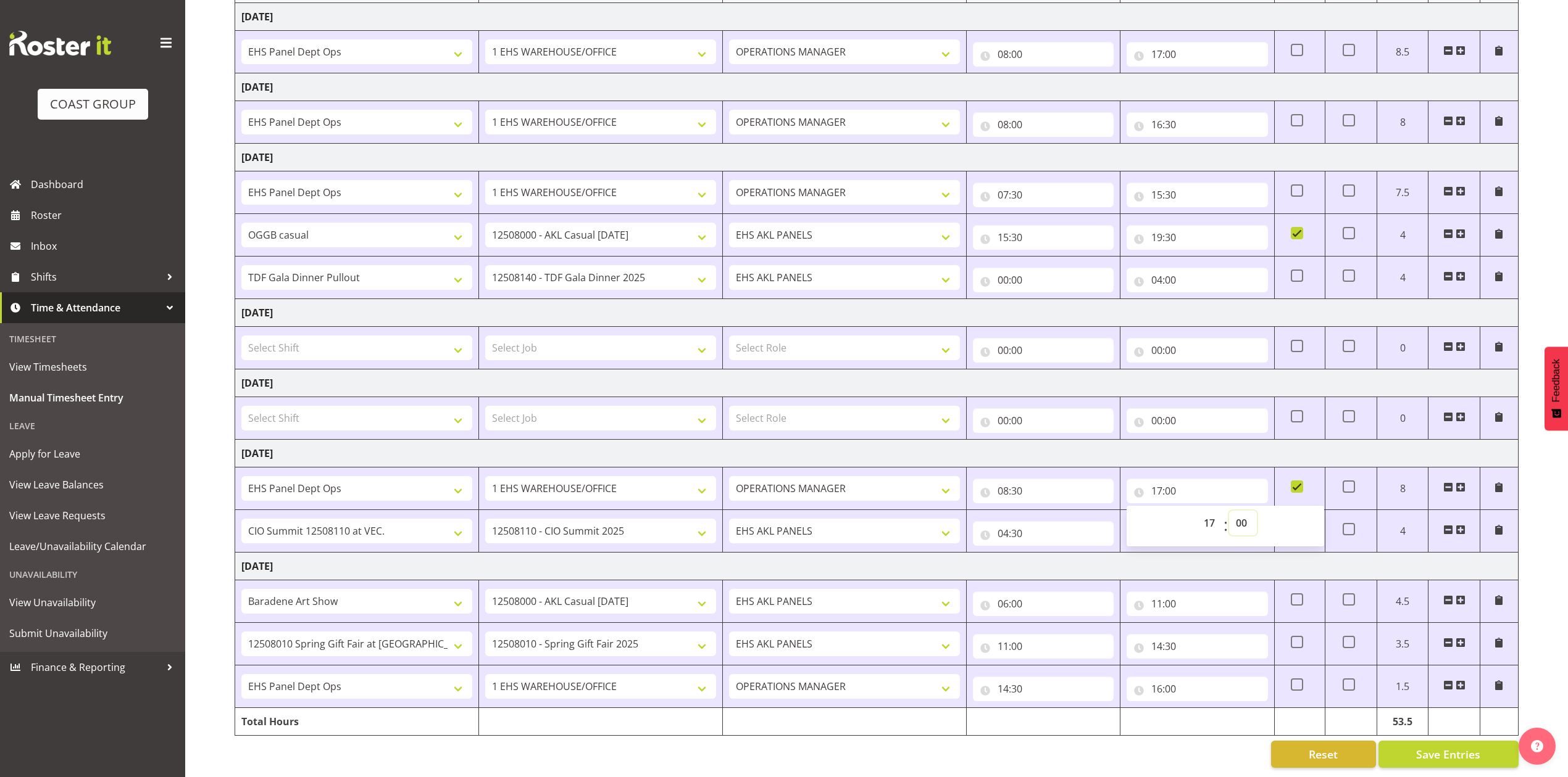
click at [1244, 511] on select "00 01 02 03 04 05 06 07 08 09 10 11 12 13 14 15 16 17 18 19 20 21 22 23 24 25 2…" at bounding box center [1243, 523] width 27 height 25
select select "30"
click at [1229, 511] on select "00 01 02 03 04 05 06 07 08 09 10 11 12 13 14 15 16 17 18 19 20 21 22 23 24 25 2…" at bounding box center [1243, 523] width 27 height 25
type input "17:30"
click at [1158, 440] on td "Monday 18th August 2025" at bounding box center [877, 453] width 1283 height 27
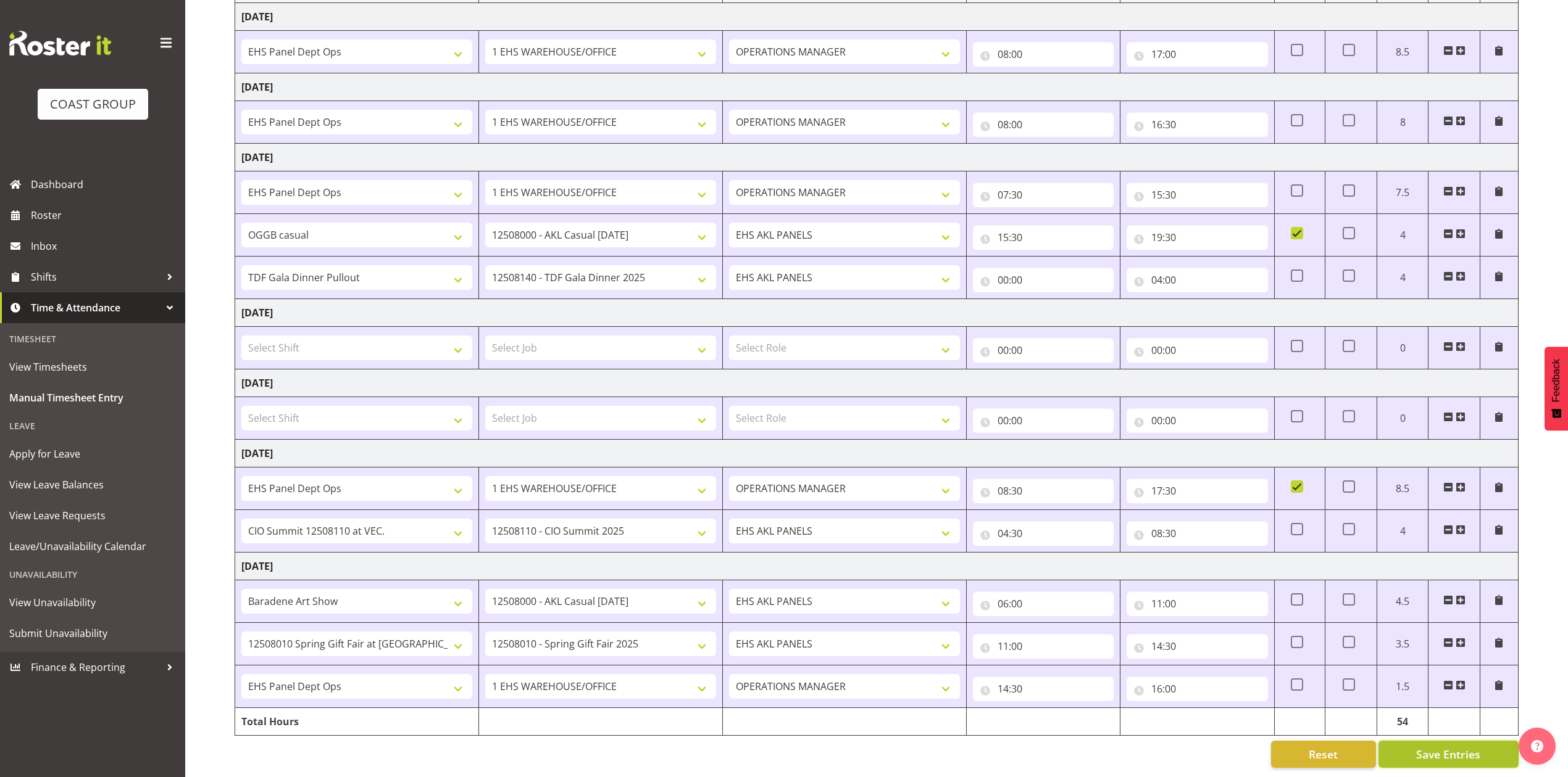
click at [1440, 746] on span "Save Entries" at bounding box center [1448, 754] width 65 height 16
click at [74, 215] on span "Roster" at bounding box center [105, 215] width 148 height 19
